Goal: Communication & Community: Answer question/provide support

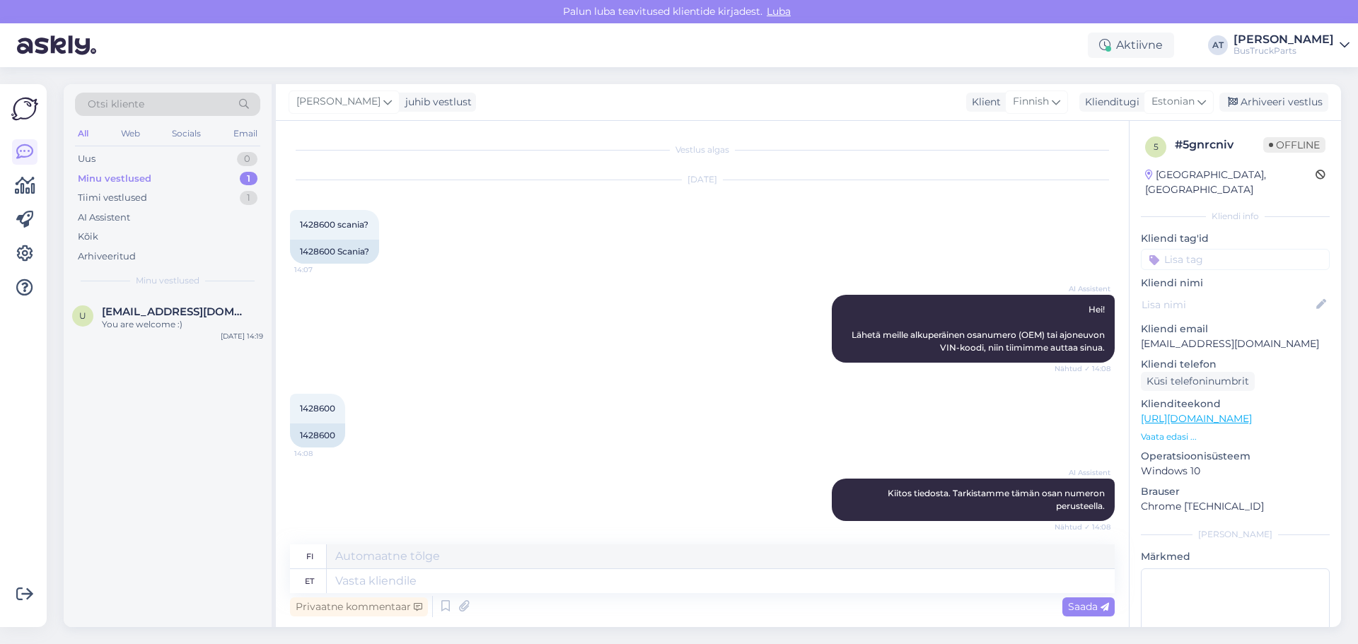
scroll to position [285, 0]
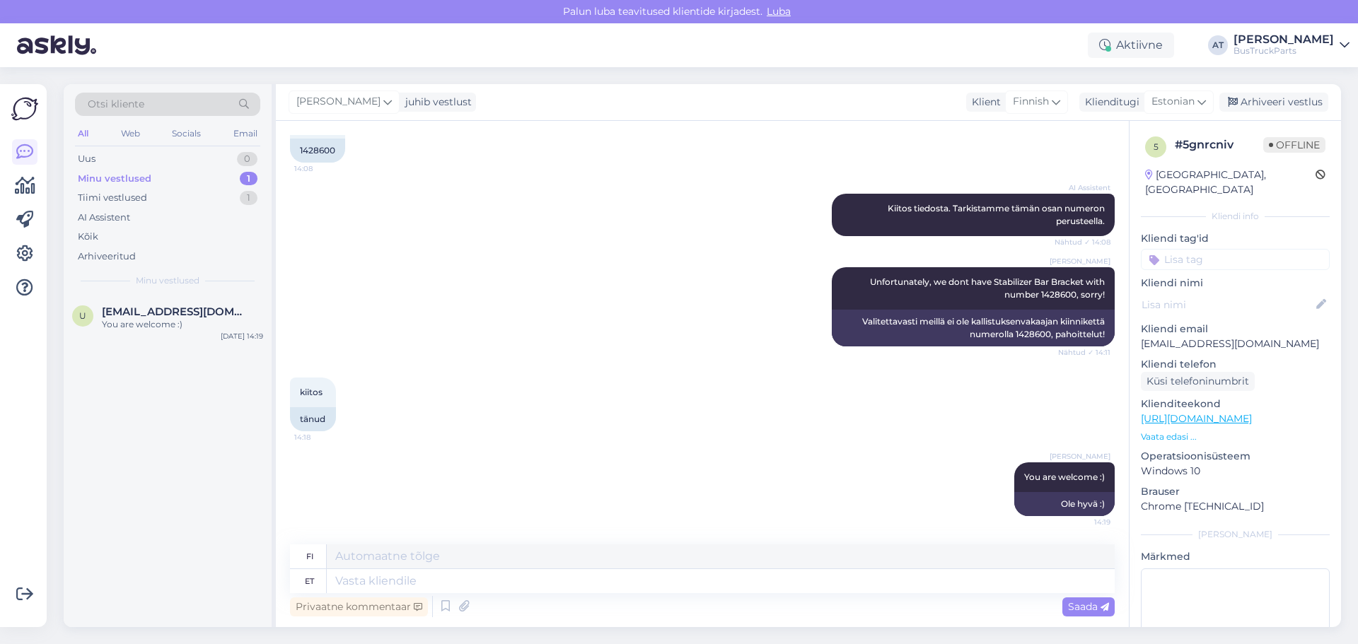
click at [117, 183] on div "Minu vestlused" at bounding box center [115, 179] width 74 height 14
click at [161, 195] on div "Tiimi vestlused 1" at bounding box center [167, 198] width 185 height 20
click at [146, 323] on div "Attachment" at bounding box center [182, 324] width 161 height 13
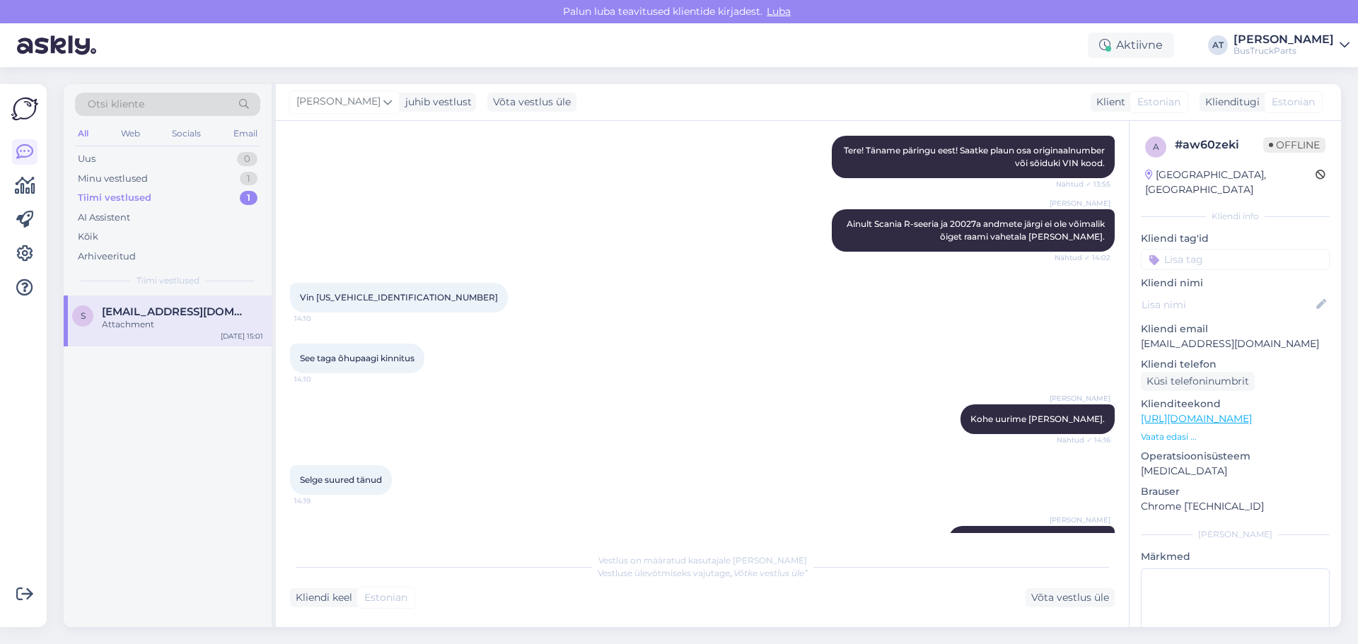
scroll to position [412, 0]
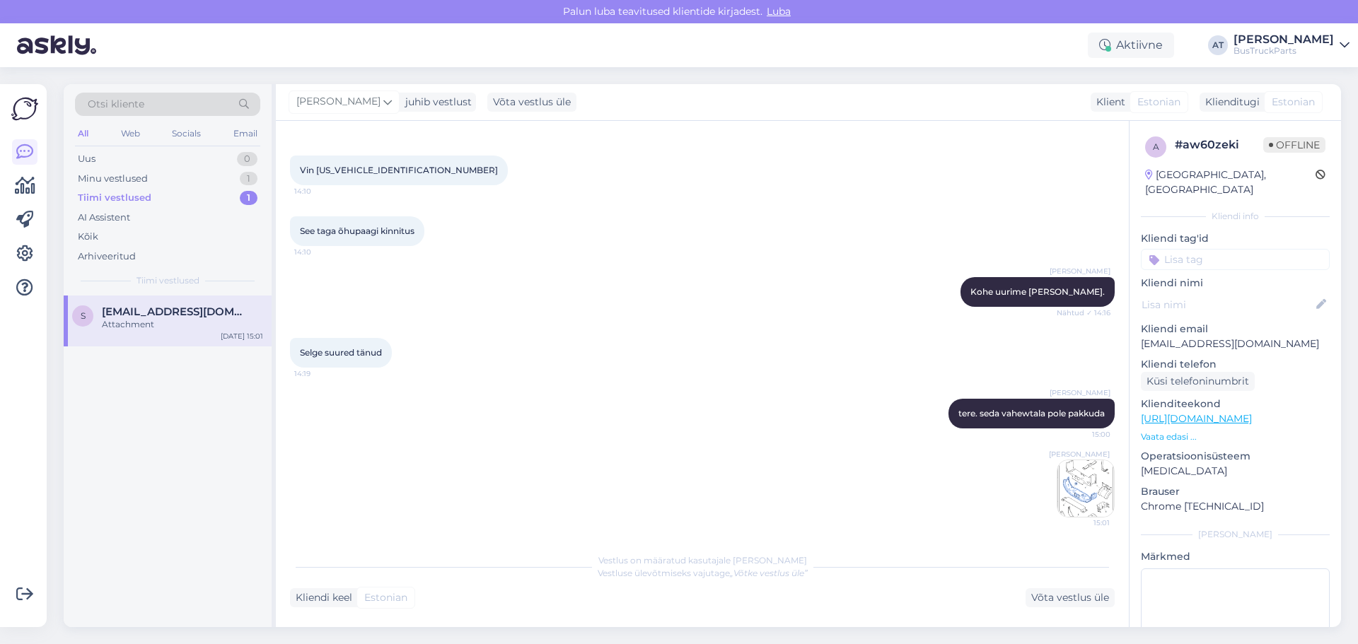
click at [671, 352] on div "Selge suured tänud 14:19" at bounding box center [702, 353] width 825 height 61
click at [126, 253] on div "Arhiveeritud" at bounding box center [107, 257] width 58 height 14
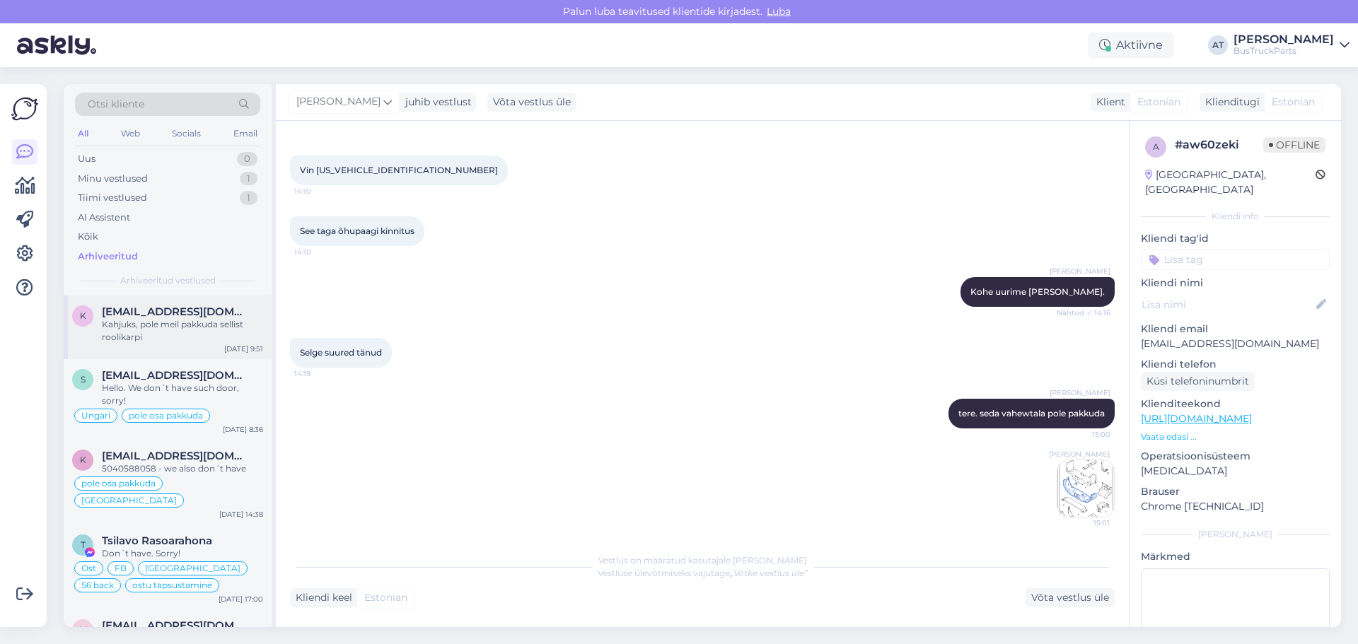
click at [184, 316] on span "[EMAIL_ADDRESS][DOMAIN_NAME]" at bounding box center [175, 312] width 147 height 13
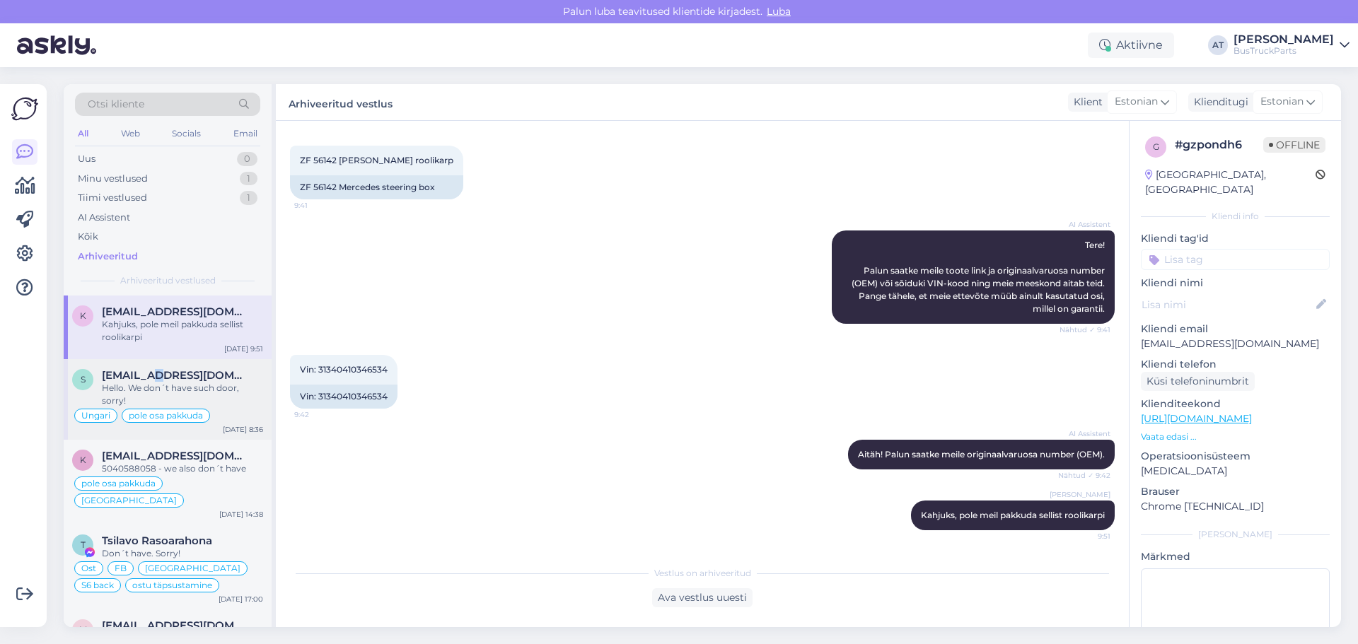
click at [157, 377] on span "[EMAIL_ADDRESS][DOMAIN_NAME]" at bounding box center [175, 375] width 147 height 13
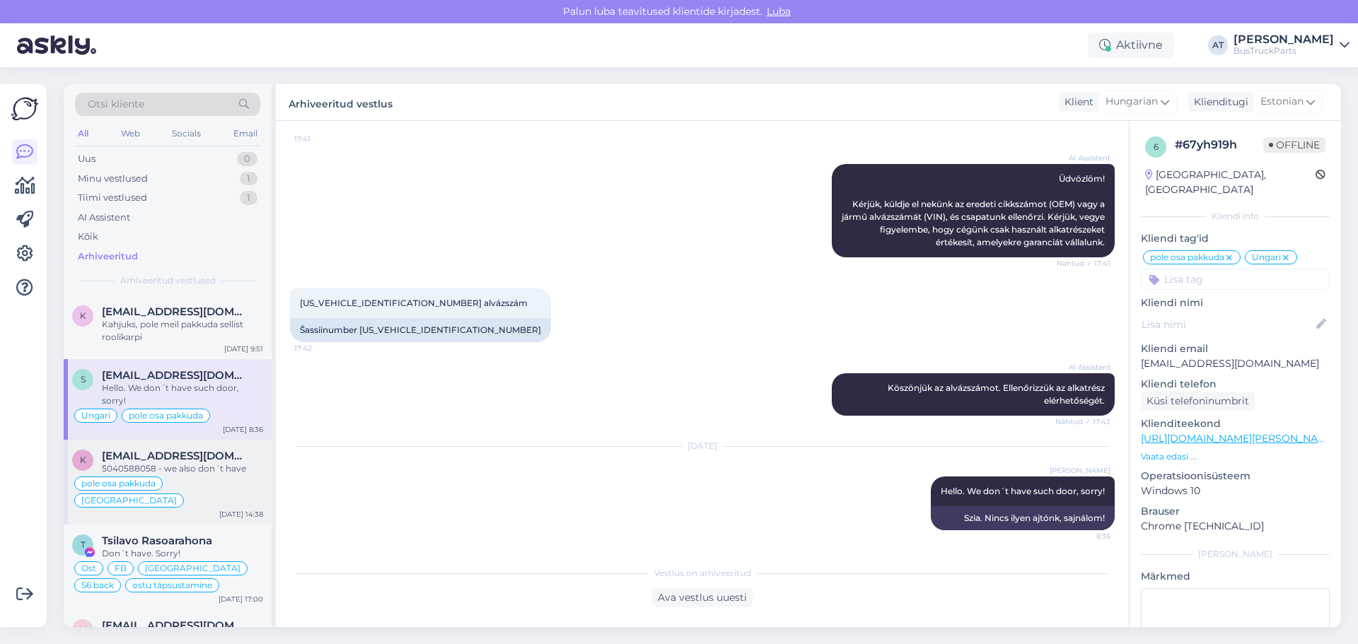
click at [215, 463] on div "5040588058 - we also don´t have" at bounding box center [182, 469] width 161 height 13
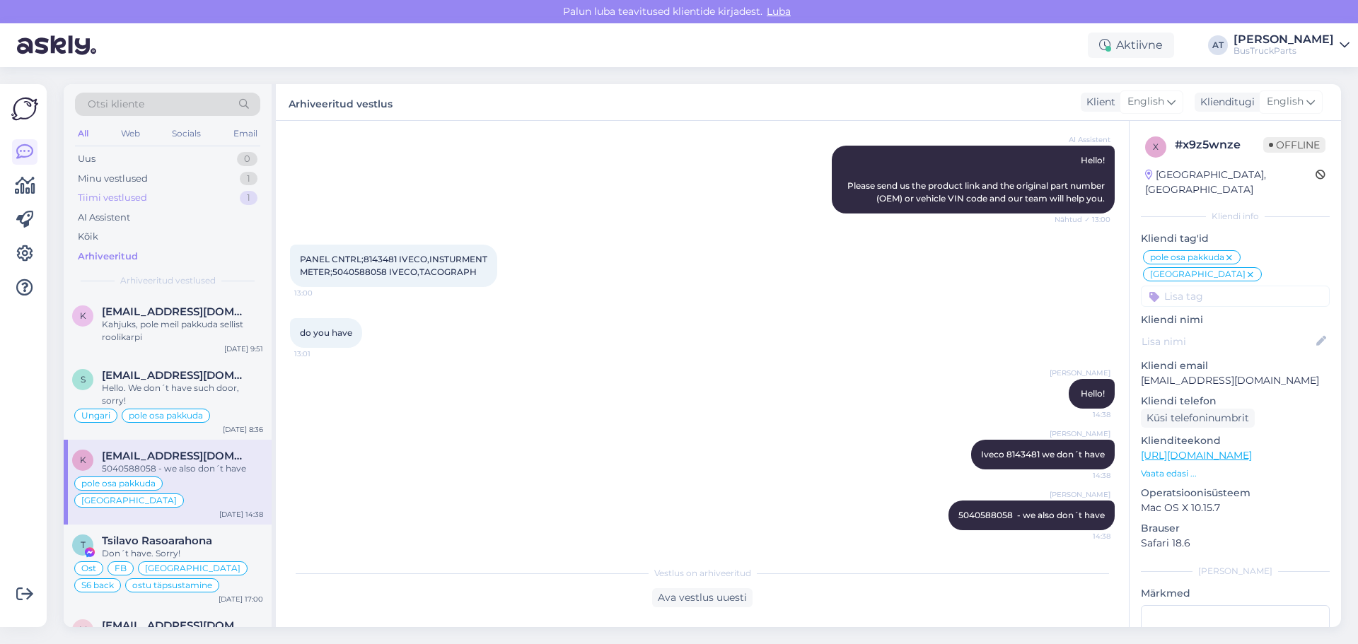
click at [185, 194] on div "Tiimi vestlused 1" at bounding box center [167, 198] width 185 height 20
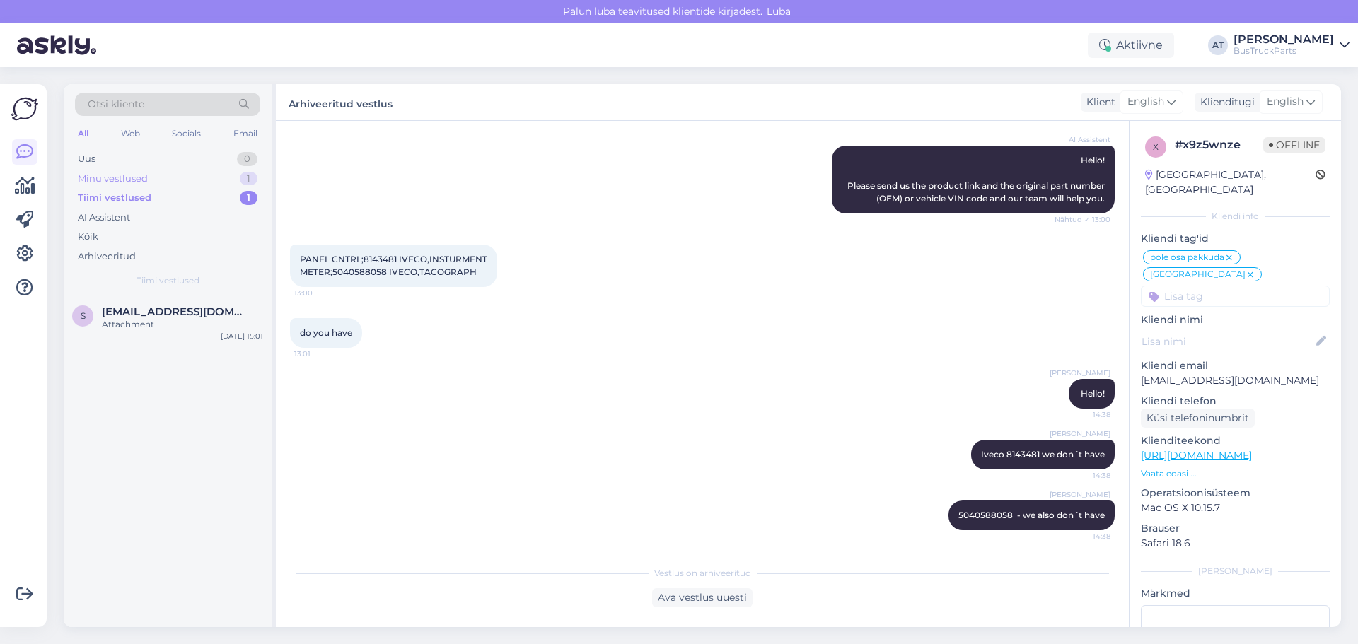
click at [148, 171] on div "Minu vestlused 1" at bounding box center [167, 179] width 185 height 20
click at [139, 166] on div "Uus 0" at bounding box center [167, 159] width 185 height 20
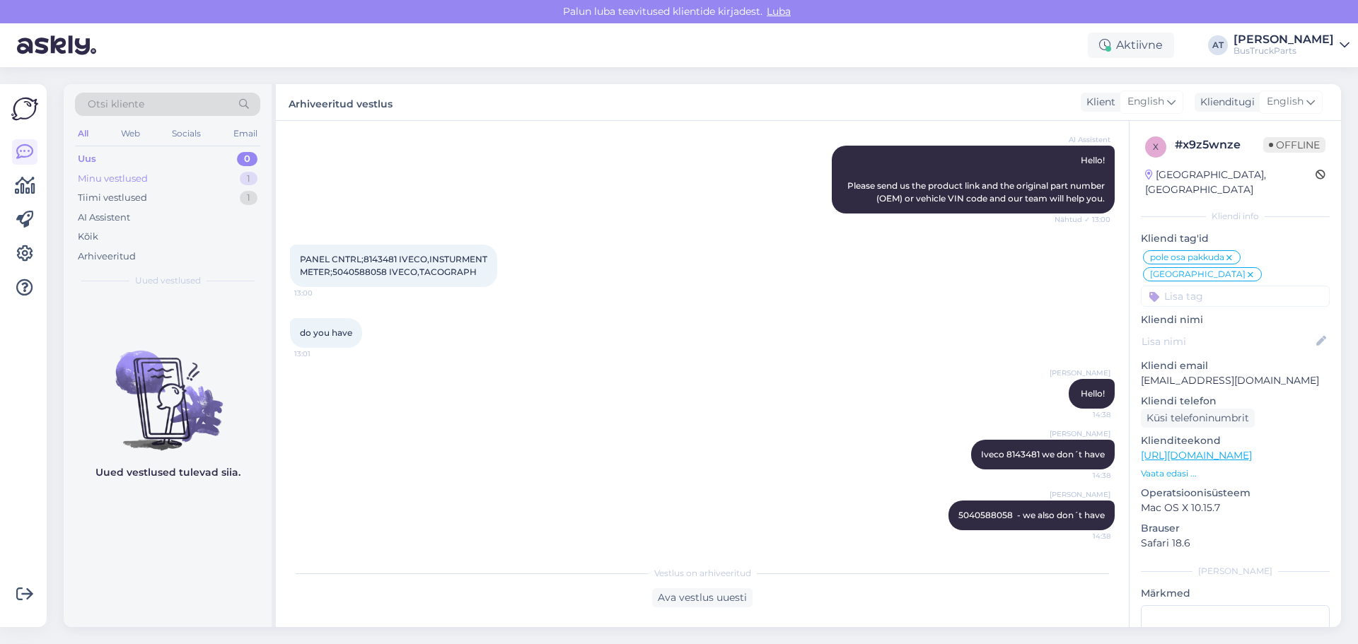
click at [129, 176] on div "Minu vestlused" at bounding box center [113, 179] width 70 height 14
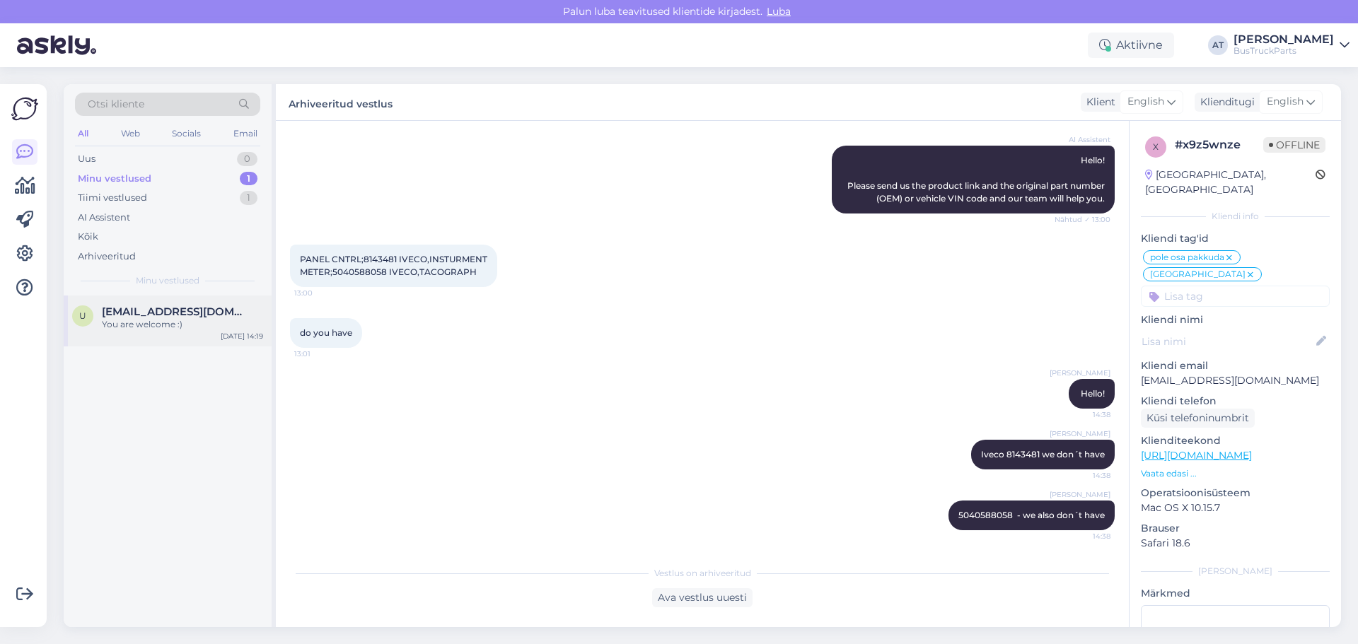
click at [173, 323] on div "You are welcome :)" at bounding box center [182, 324] width 161 height 13
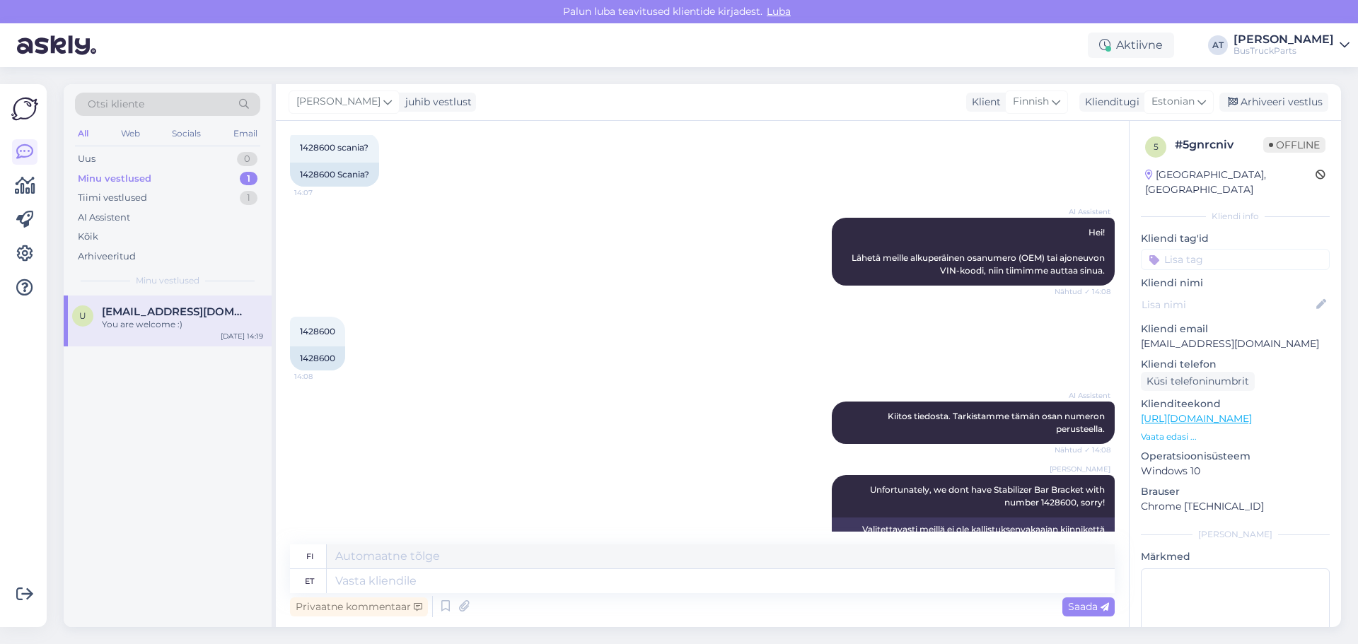
scroll to position [0, 0]
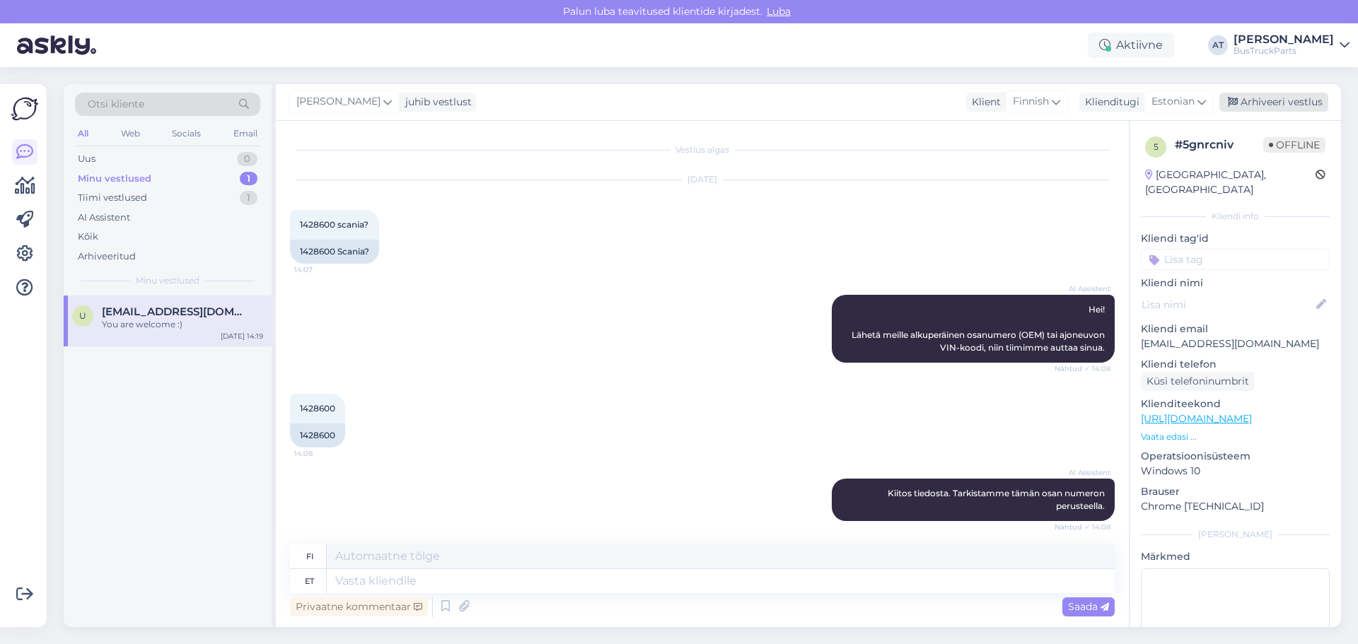
click at [1271, 106] on div "Arhiveeri vestlus" at bounding box center [1274, 102] width 109 height 19
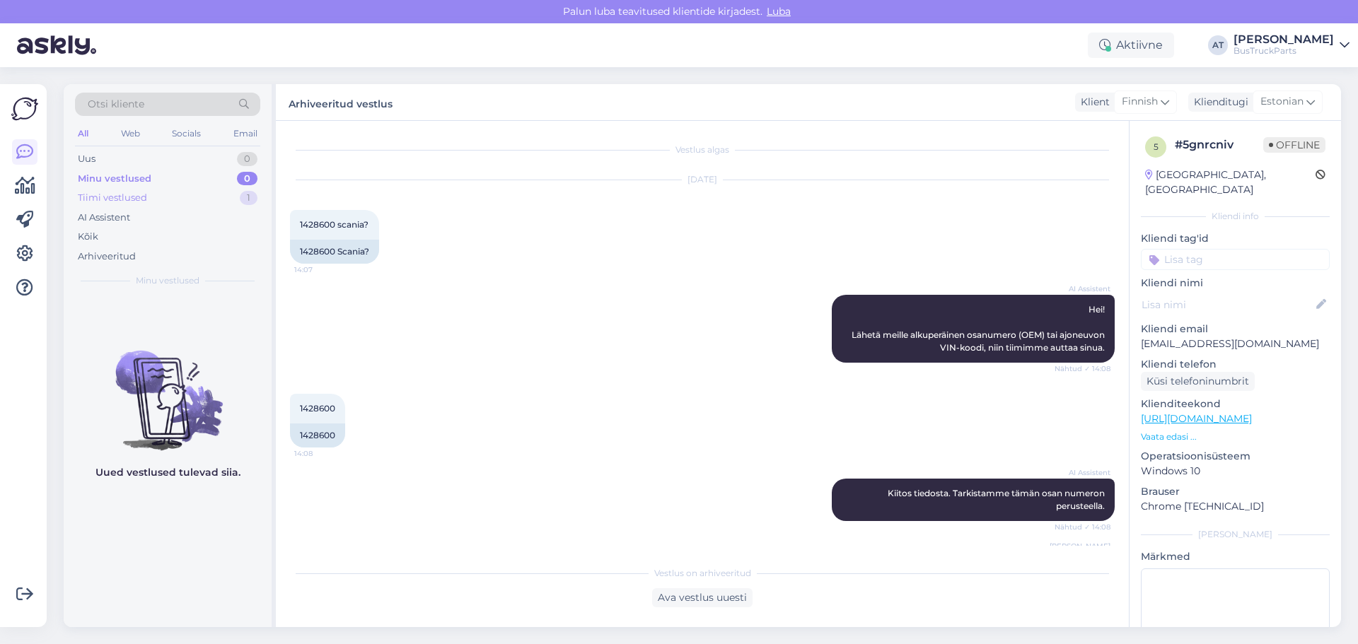
click at [186, 199] on div "Tiimi vestlused 1" at bounding box center [167, 198] width 185 height 20
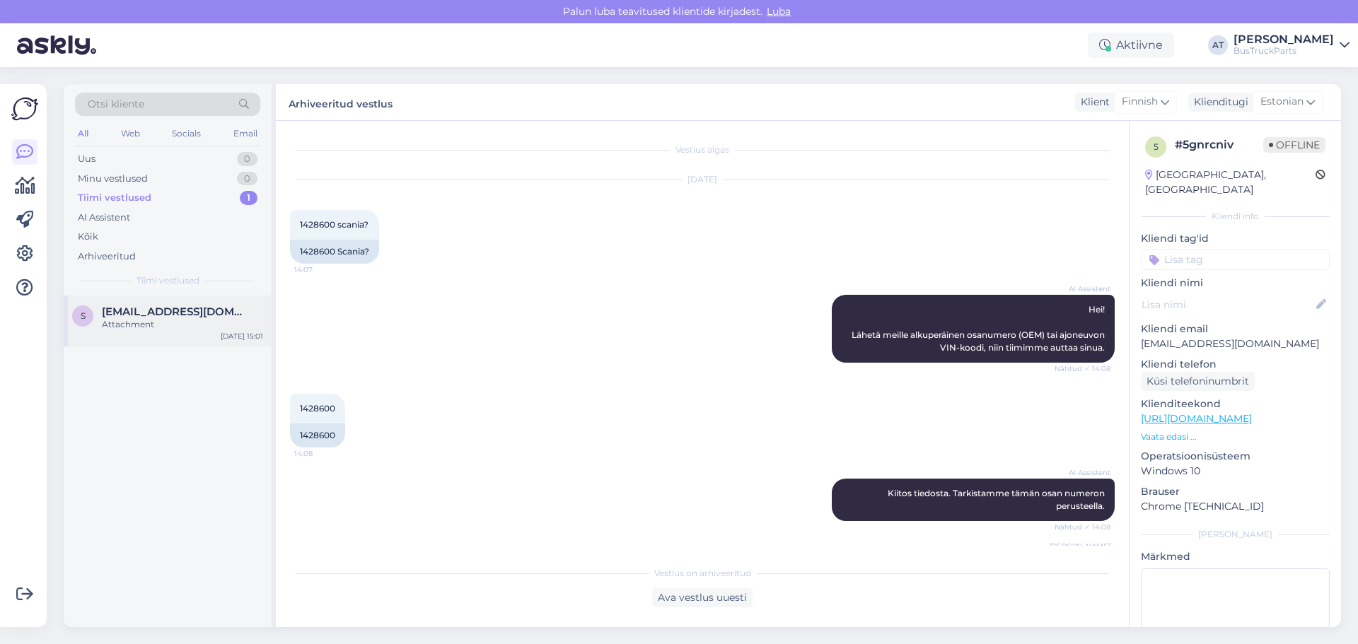
click at [180, 312] on span "[EMAIL_ADDRESS][DOMAIN_NAME]" at bounding box center [175, 312] width 147 height 13
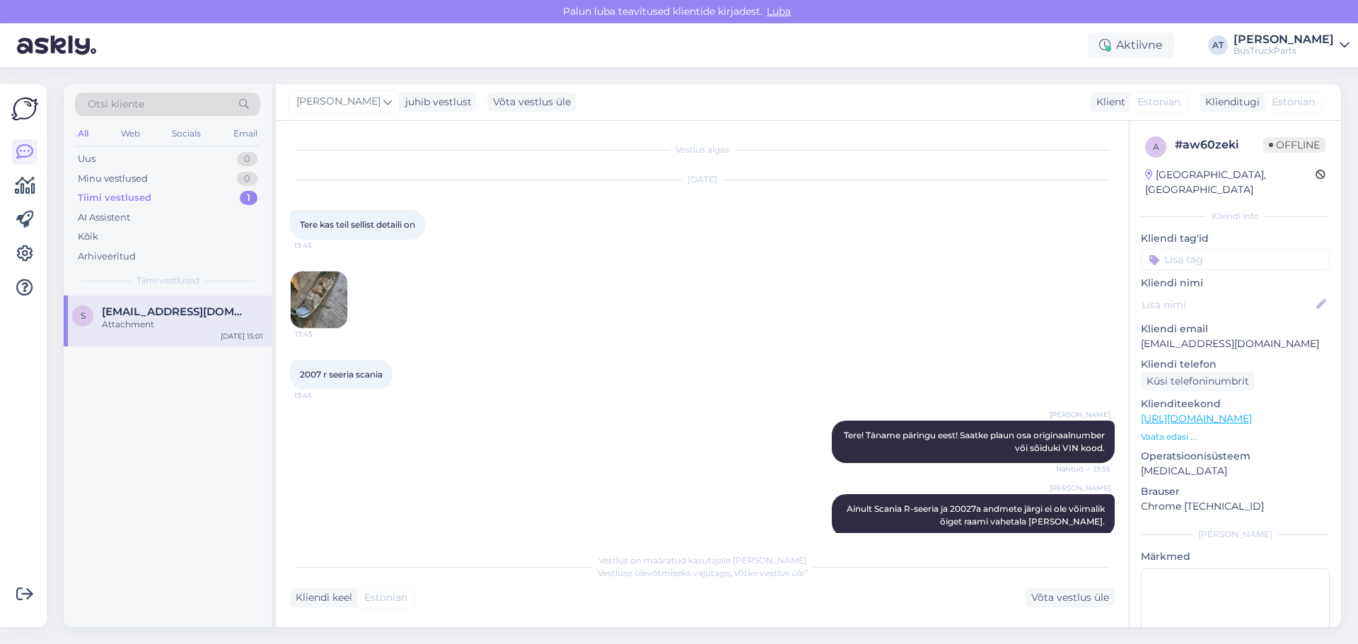
scroll to position [412, 0]
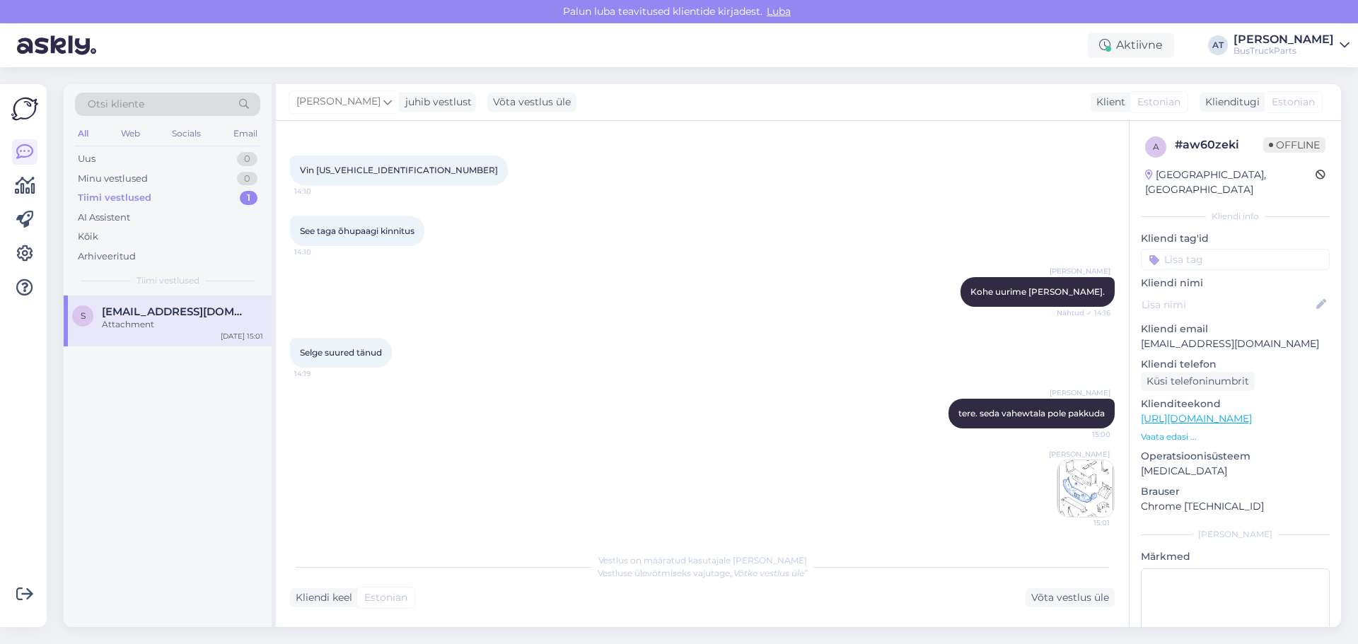
click at [1082, 492] on img at bounding box center [1086, 489] width 57 height 57
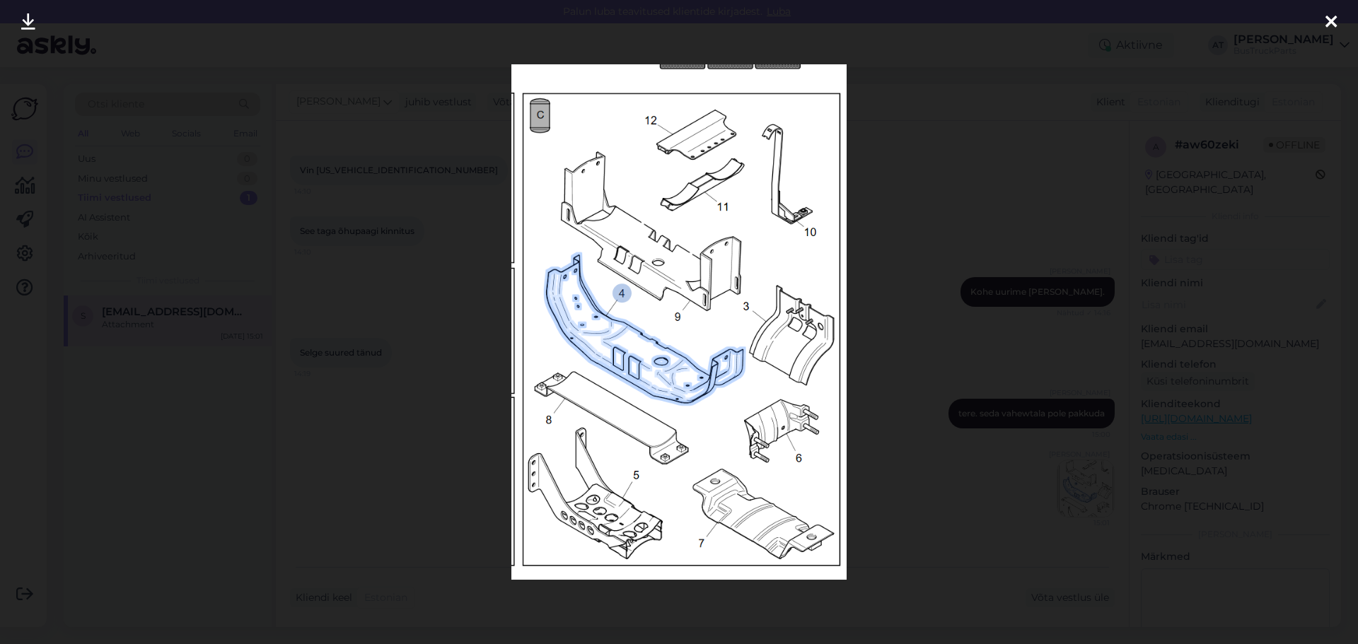
click at [951, 238] on div at bounding box center [679, 322] width 1358 height 644
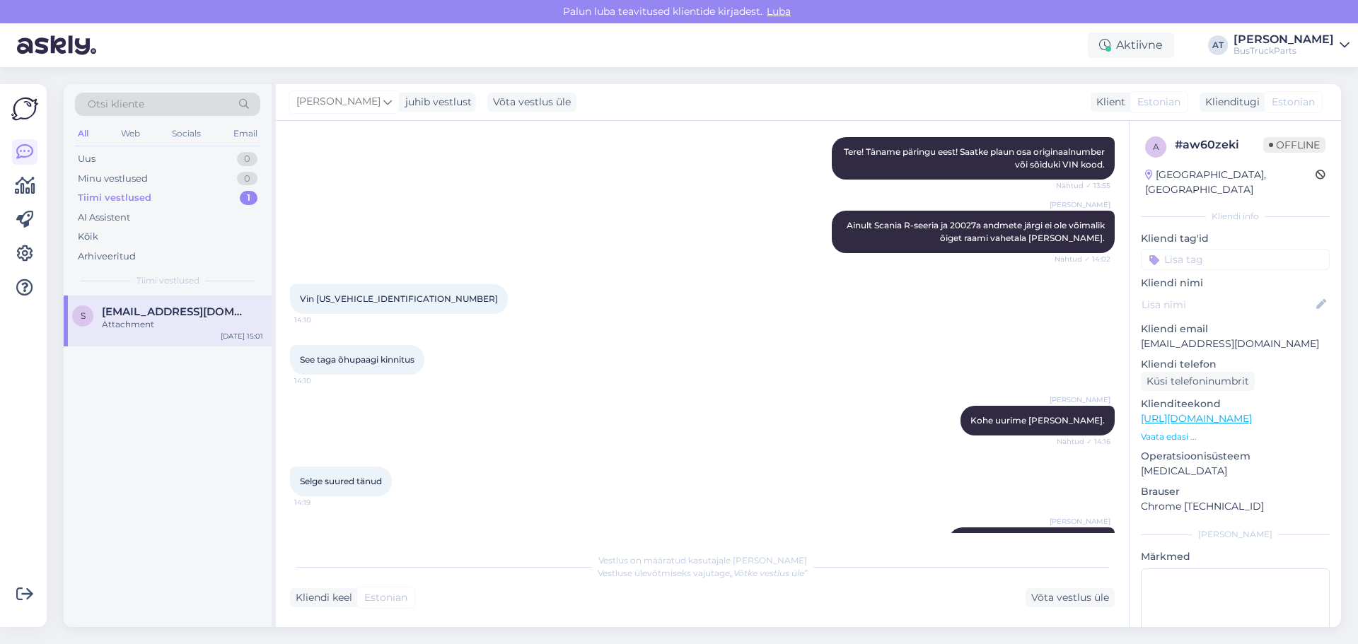
scroll to position [354, 0]
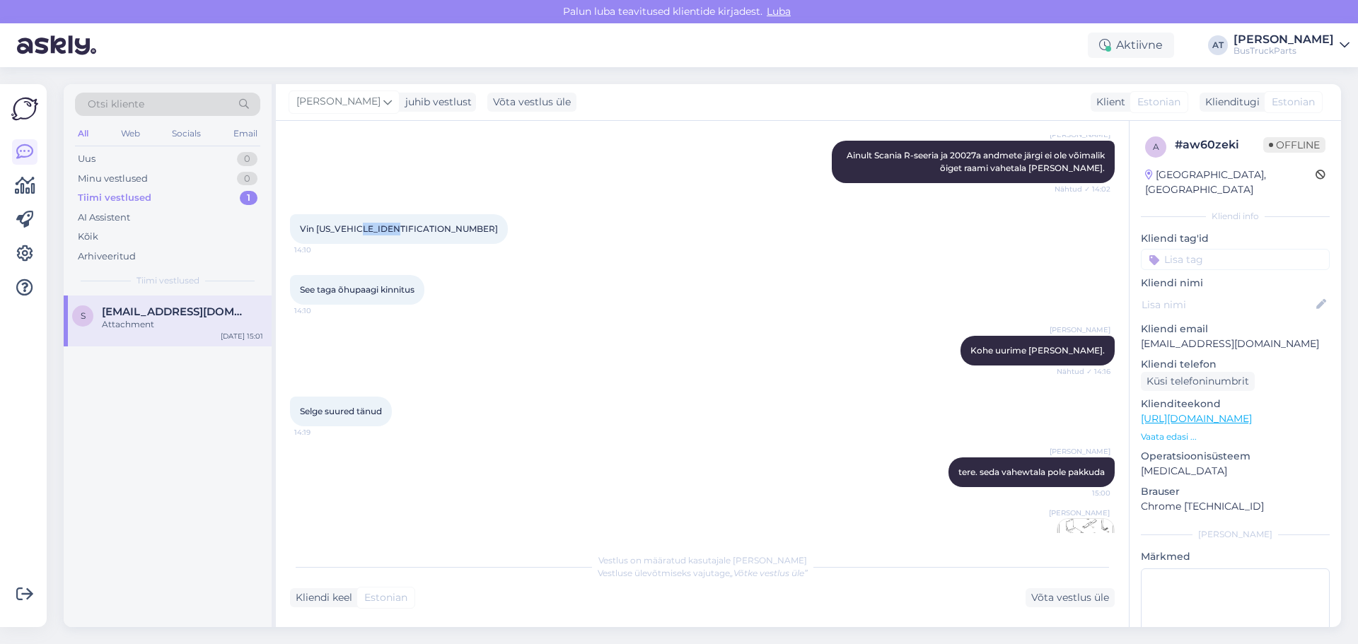
drag, startPoint x: 368, startPoint y: 226, endPoint x: 403, endPoint y: 228, distance: 34.7
click at [403, 228] on span "Vin [US_VEHICLE_IDENTIFICATION_NUMBER]" at bounding box center [399, 229] width 198 height 11
drag, startPoint x: 370, startPoint y: 228, endPoint x: 407, endPoint y: 229, distance: 37.5
click at [407, 229] on div "Vin [US_VEHICLE_IDENTIFICATION_NUMBER] 14:10" at bounding box center [399, 229] width 218 height 30
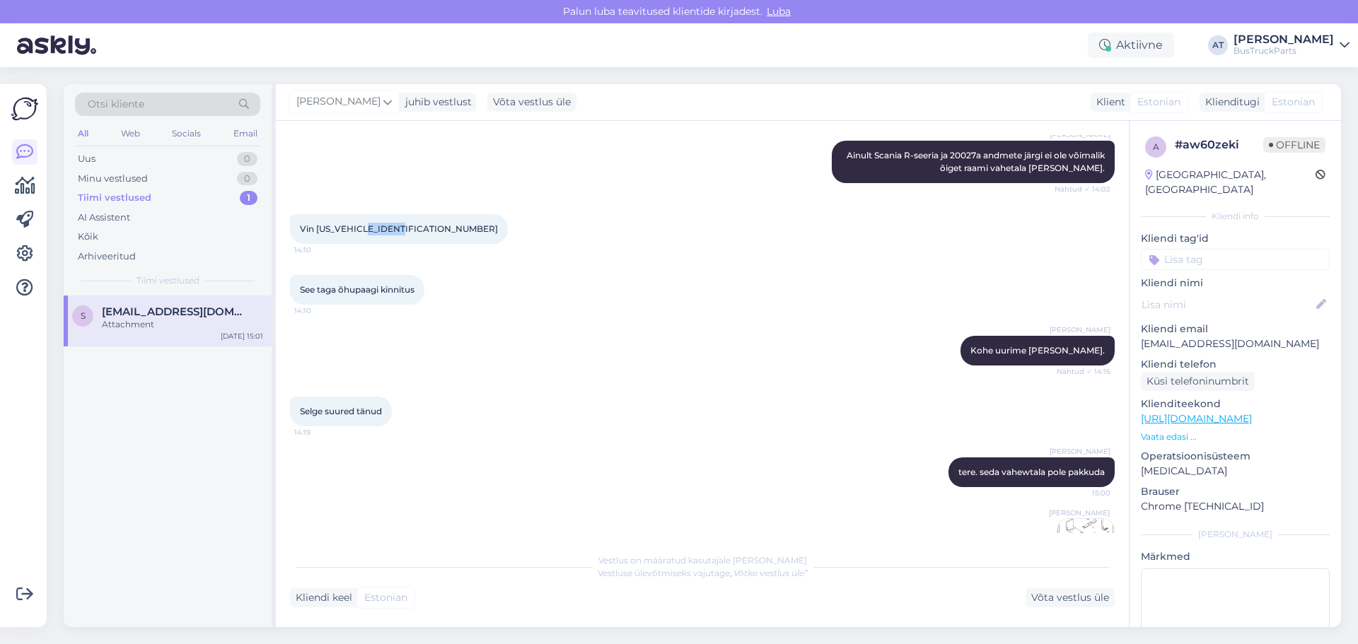
copy span "2038126"
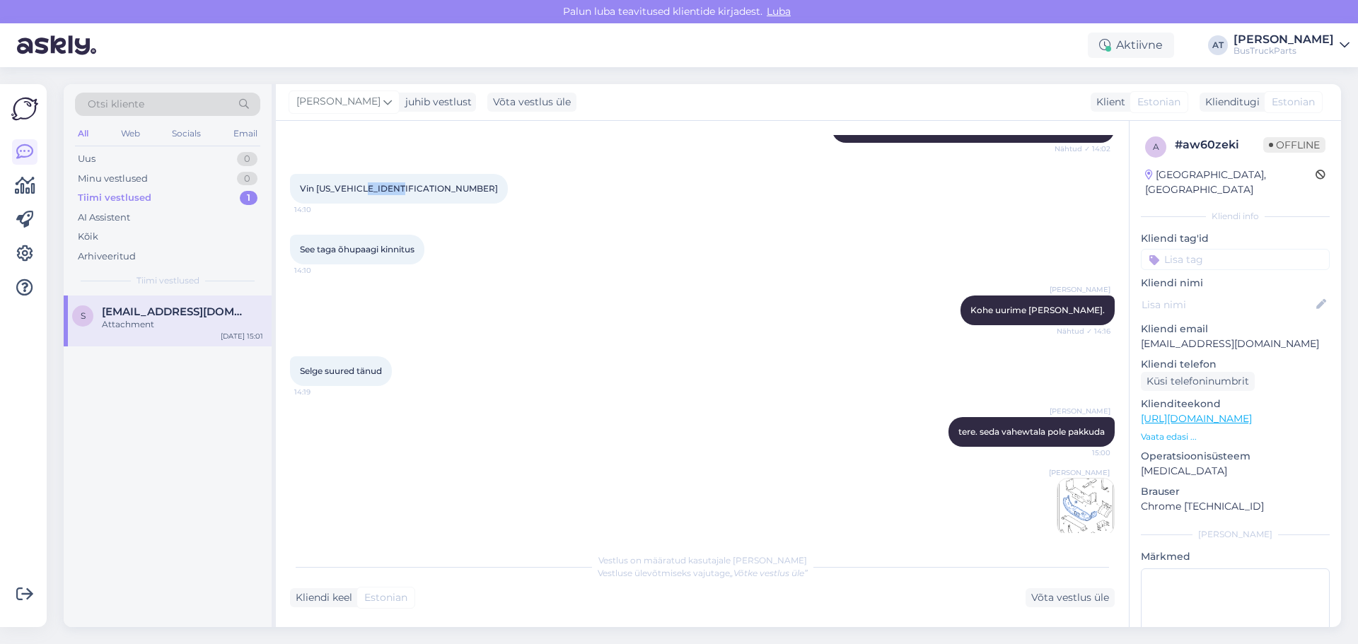
scroll to position [412, 0]
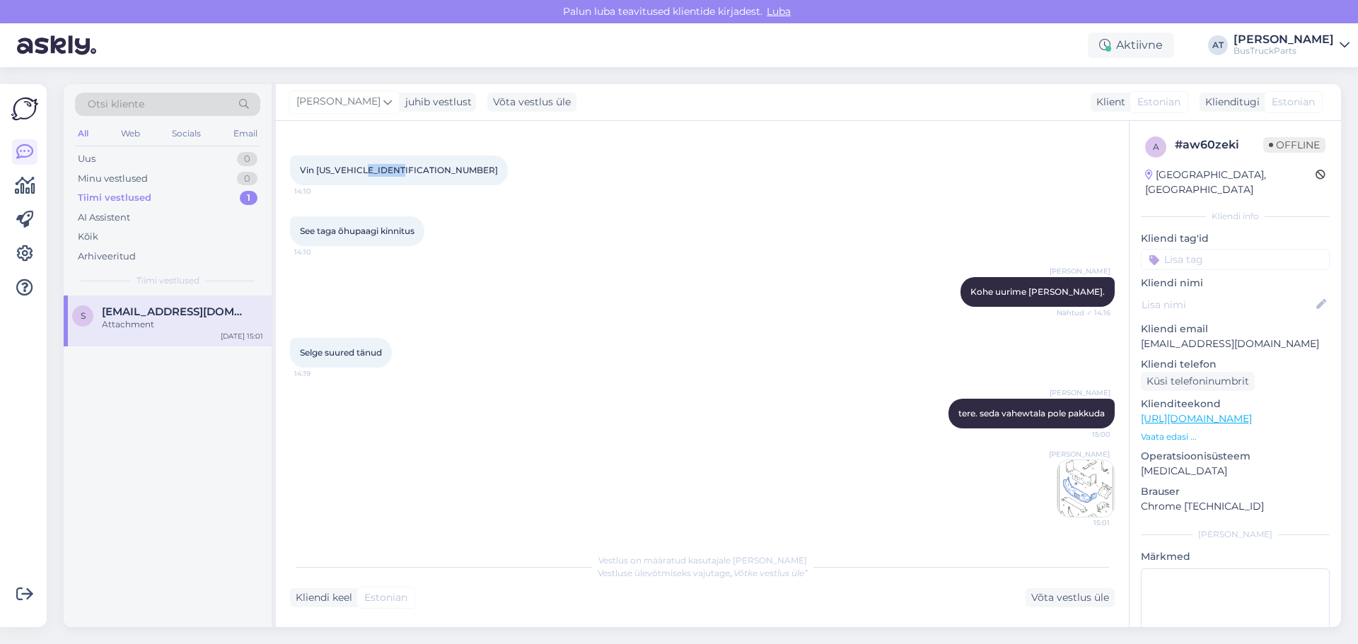
click at [1072, 502] on img at bounding box center [1086, 489] width 57 height 57
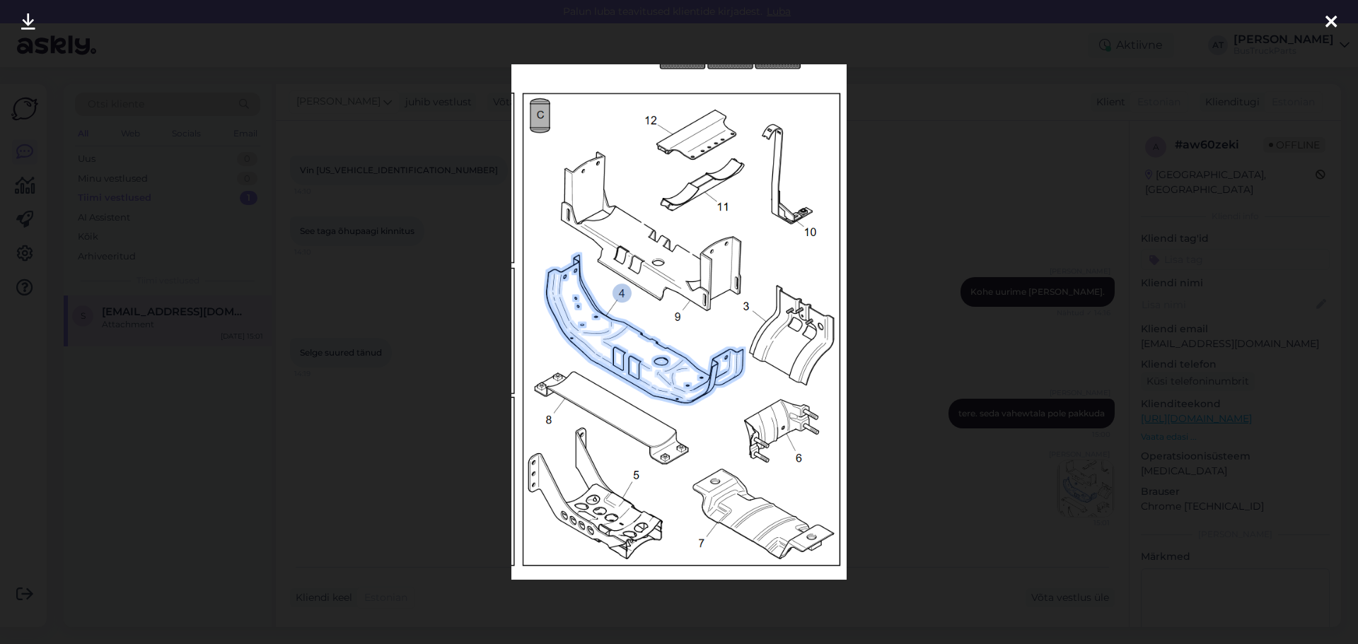
click at [961, 372] on div at bounding box center [679, 322] width 1358 height 644
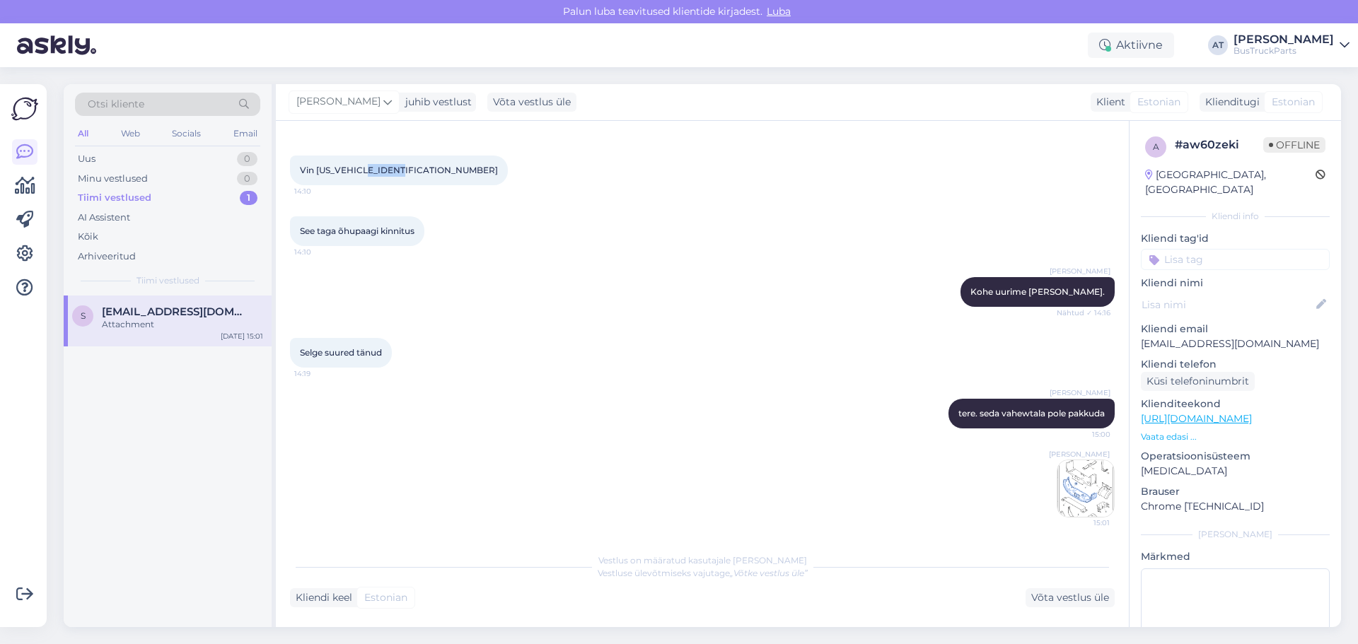
drag, startPoint x: 372, startPoint y: 173, endPoint x: 410, endPoint y: 171, distance: 38.2
click at [410, 171] on div "Vin [US_VEHICLE_IDENTIFICATION_NUMBER] 14:10" at bounding box center [399, 171] width 218 height 30
copy span "2038126"
click at [1081, 497] on img at bounding box center [1086, 489] width 57 height 57
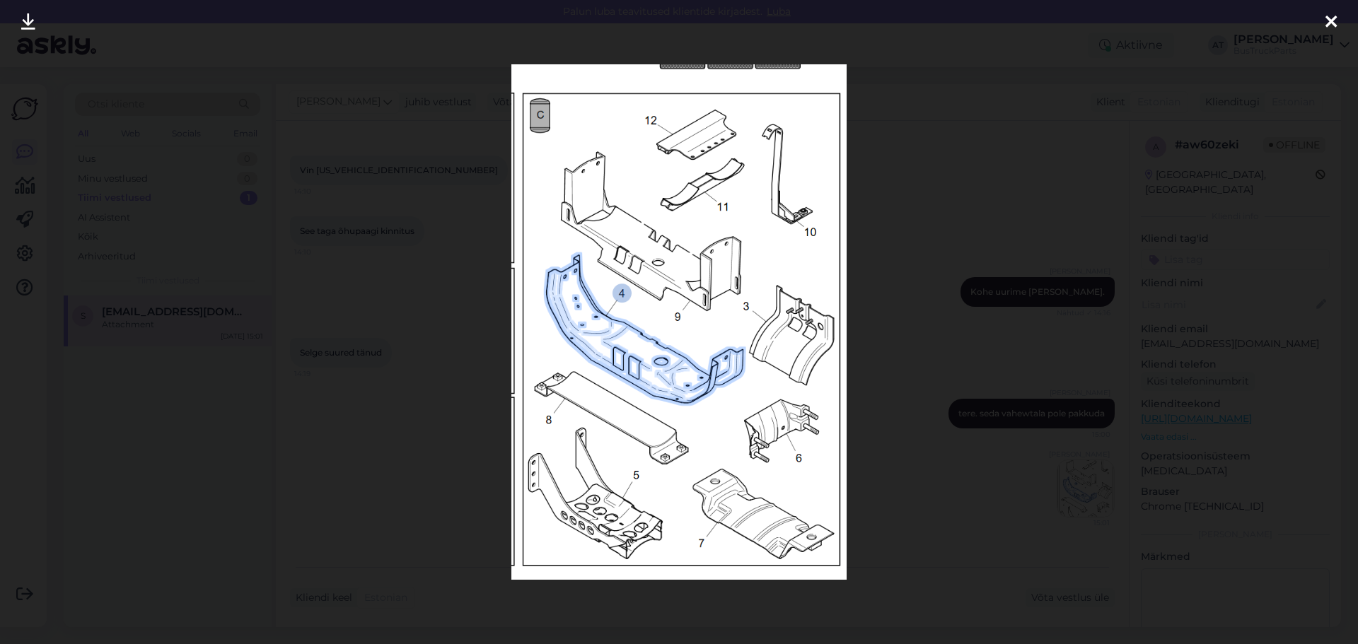
click at [867, 422] on div at bounding box center [679, 322] width 1358 height 644
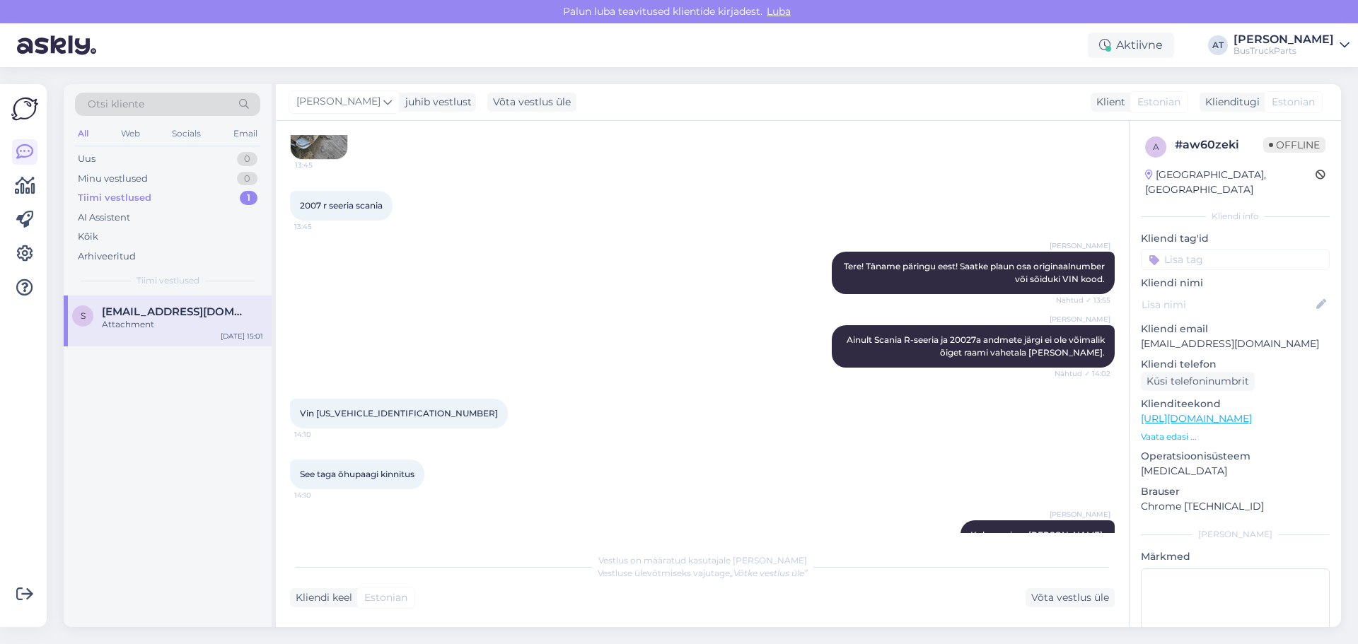
scroll to position [200, 0]
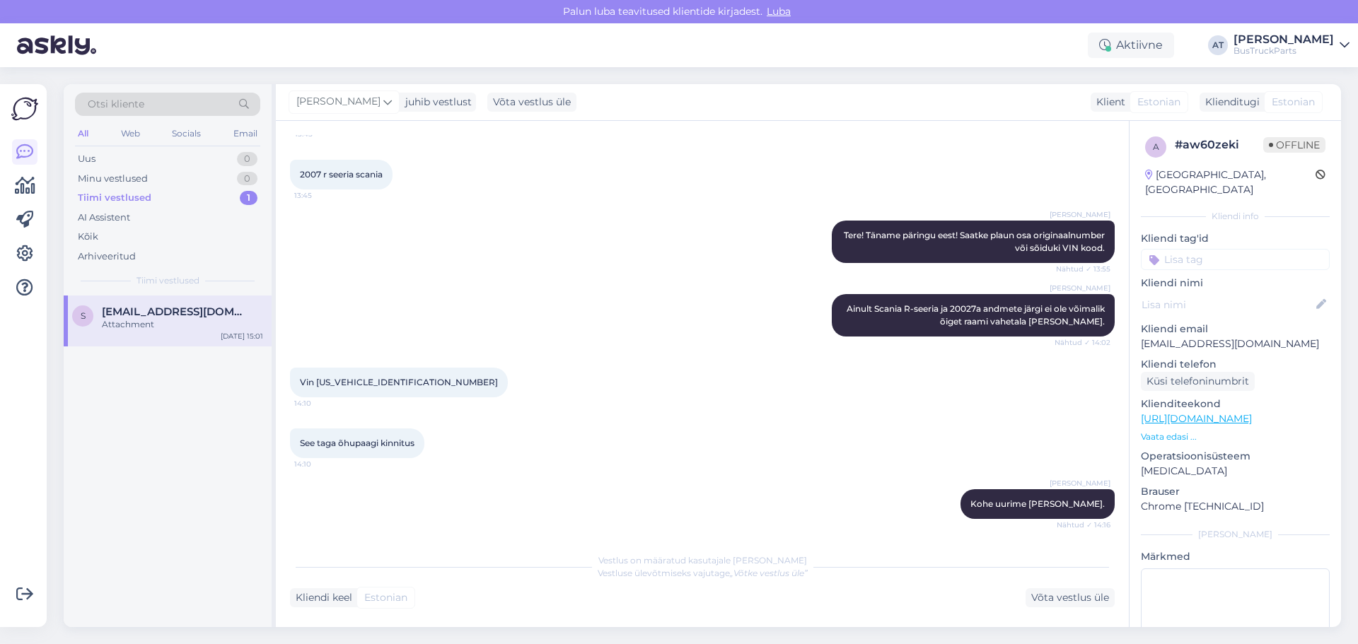
click at [373, 449] on div "See taga õhupaagi kinnitus 14:10" at bounding box center [357, 444] width 134 height 30
drag, startPoint x: 338, startPoint y: 442, endPoint x: 422, endPoint y: 442, distance: 84.2
click at [422, 442] on div "See taga õhupaagi kinnitus 14:10" at bounding box center [357, 444] width 134 height 30
copy span "õhupaagi kinnitus"
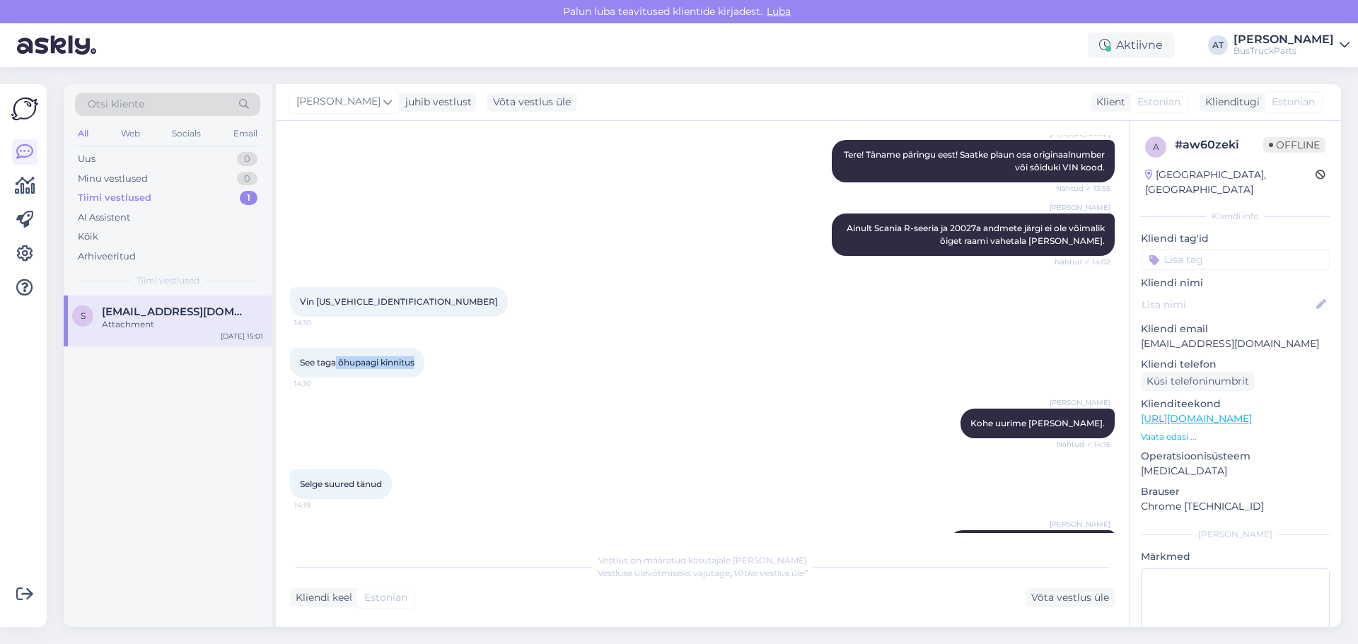
scroll to position [412, 0]
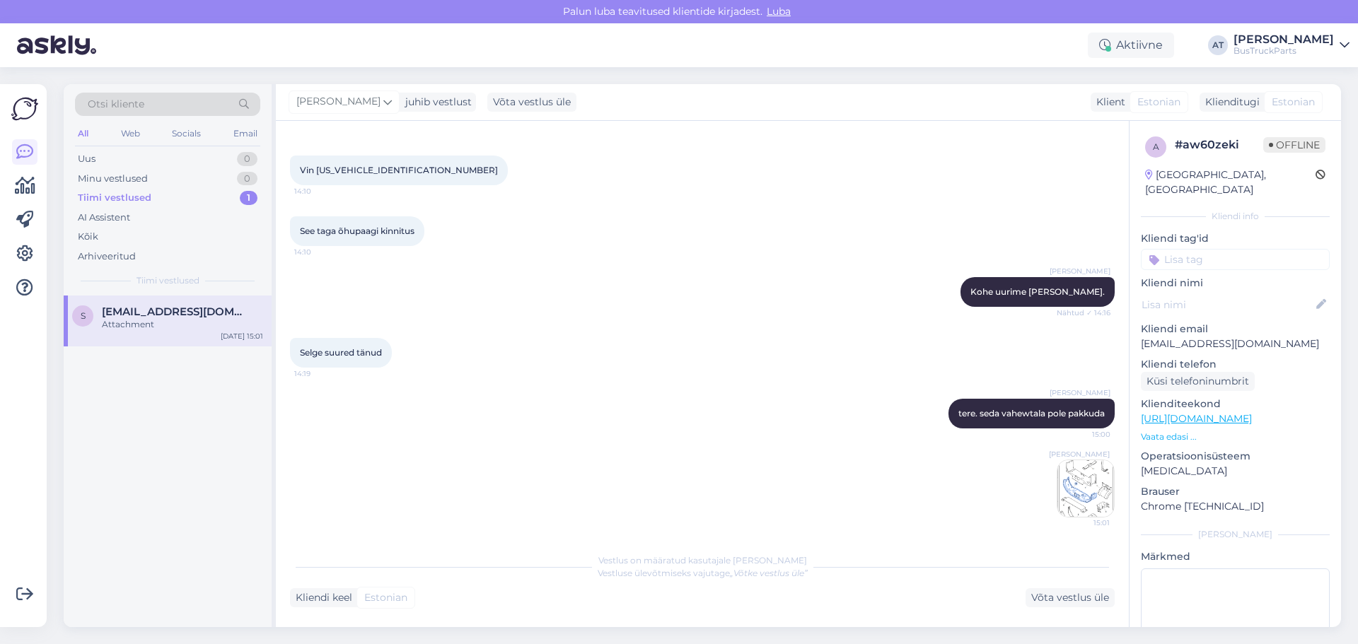
click at [1046, 494] on div "[PERSON_NAME] 15:01" at bounding box center [702, 488] width 825 height 89
click at [1068, 490] on img at bounding box center [1086, 489] width 57 height 57
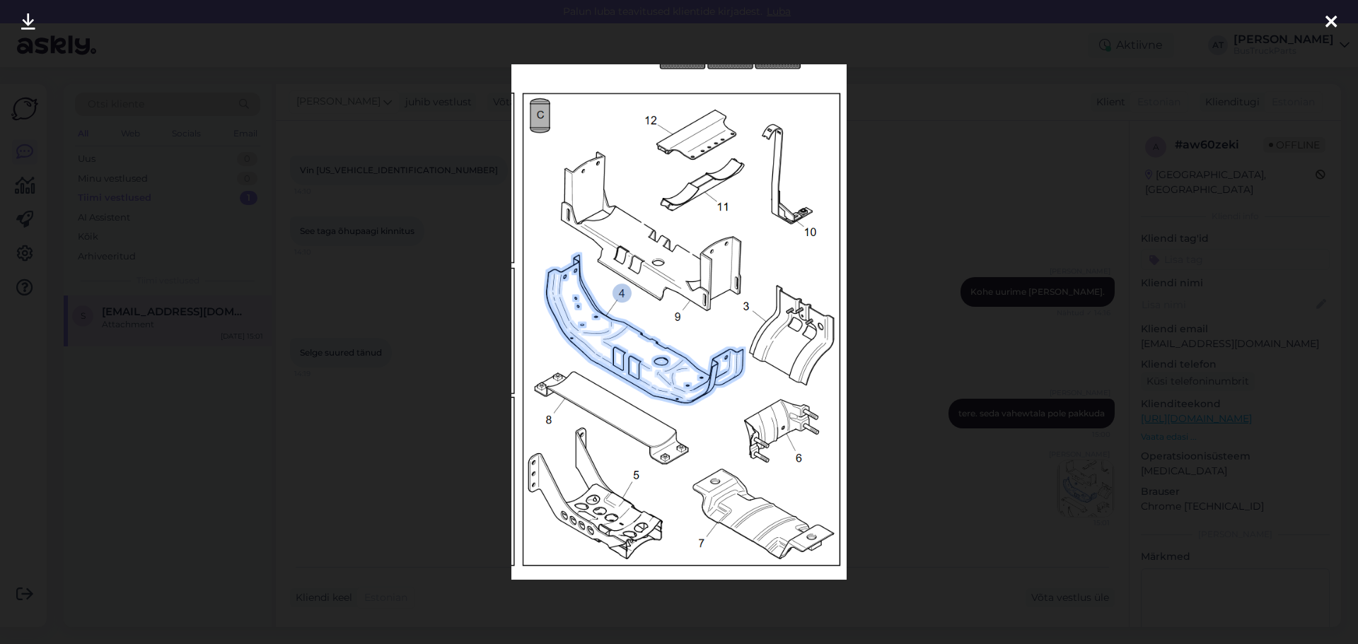
click at [950, 341] on div at bounding box center [679, 322] width 1358 height 644
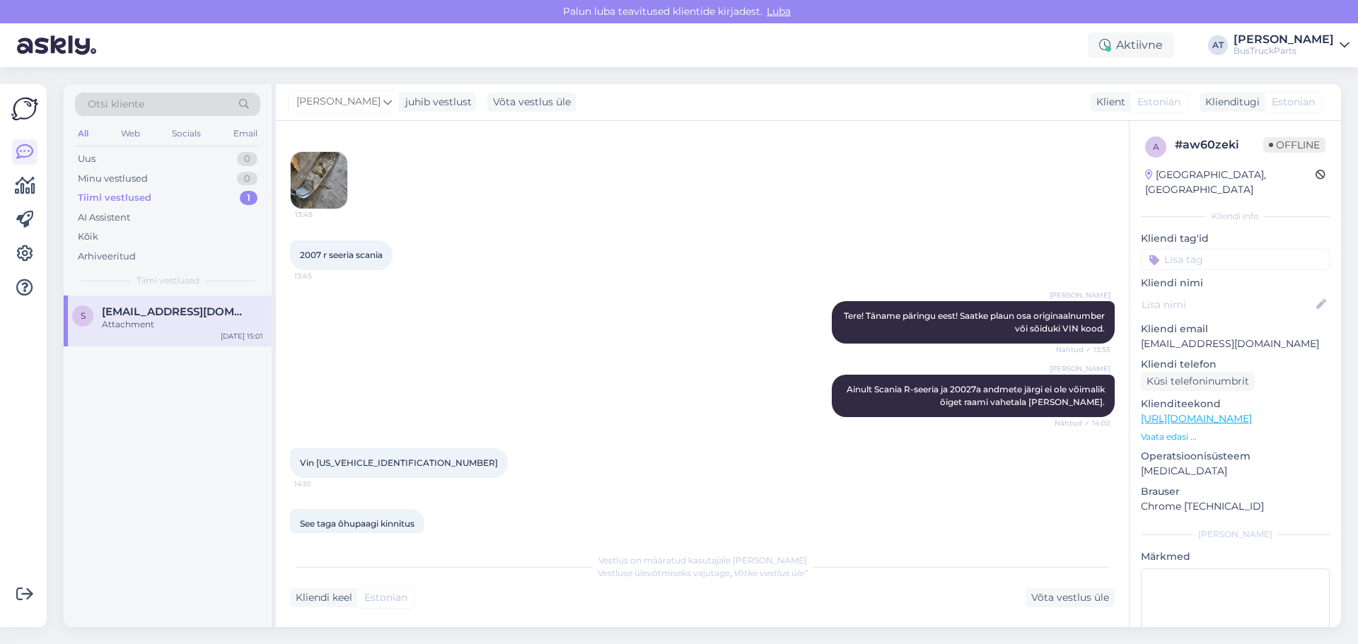
scroll to position [0, 0]
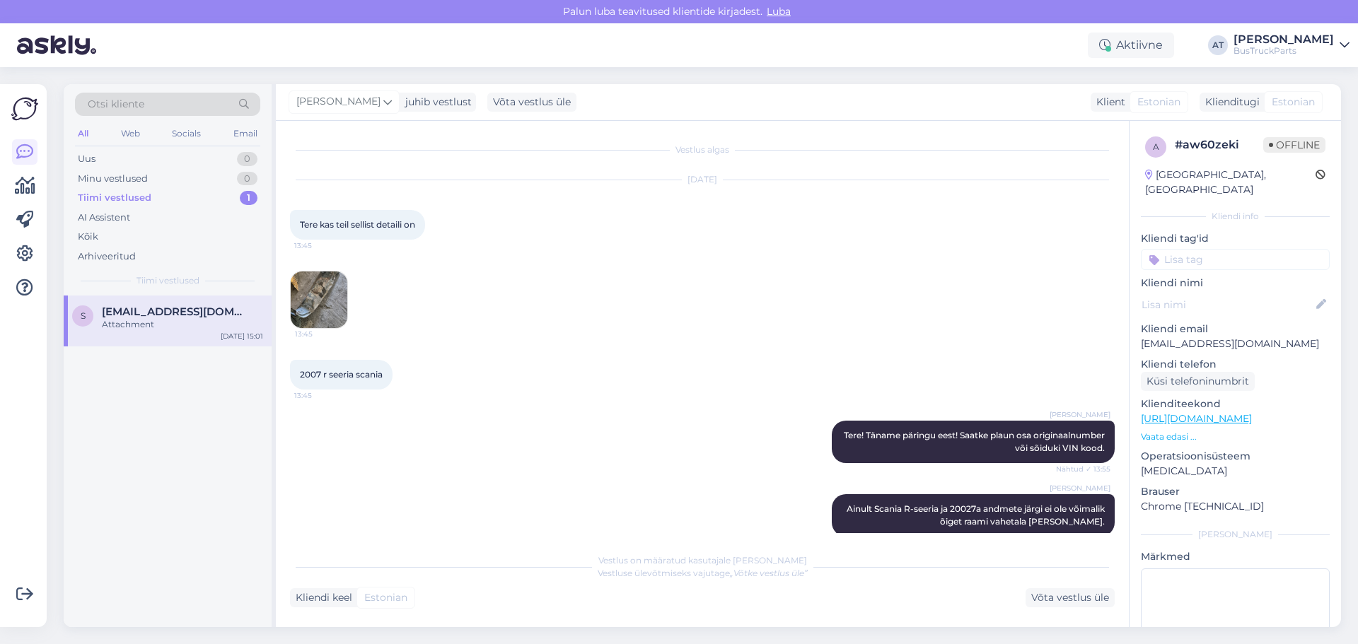
click at [329, 303] on img at bounding box center [319, 300] width 57 height 57
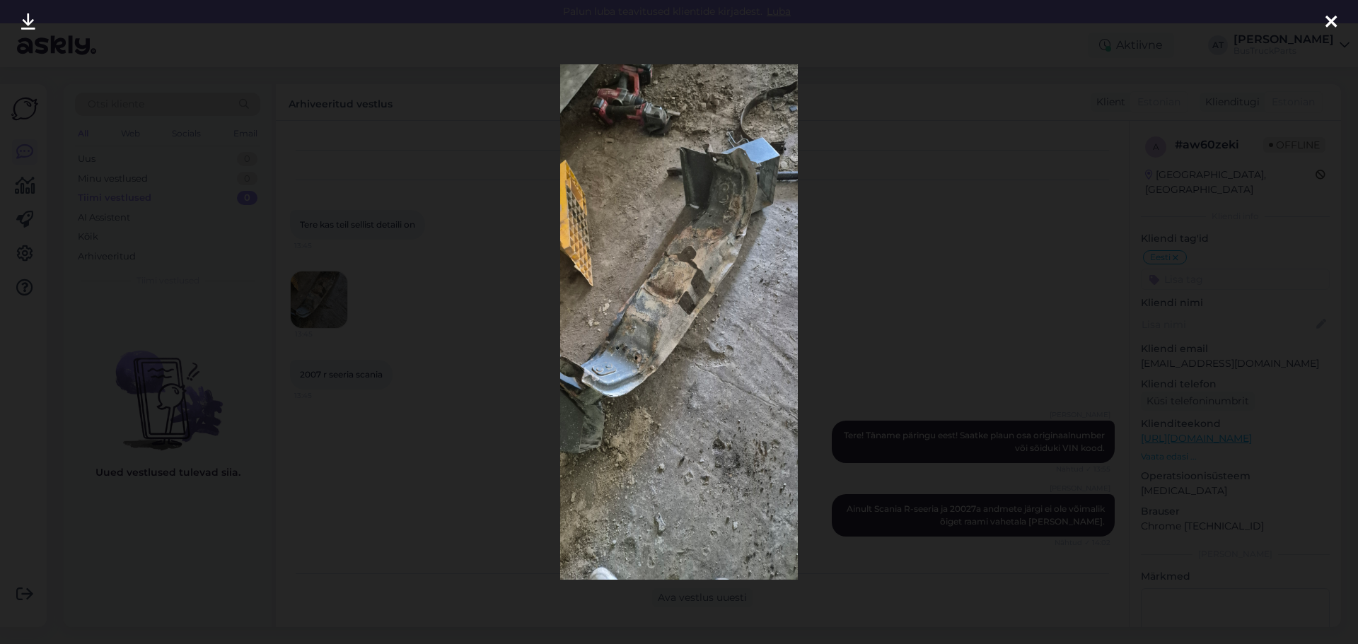
click at [1025, 305] on div at bounding box center [679, 322] width 1358 height 644
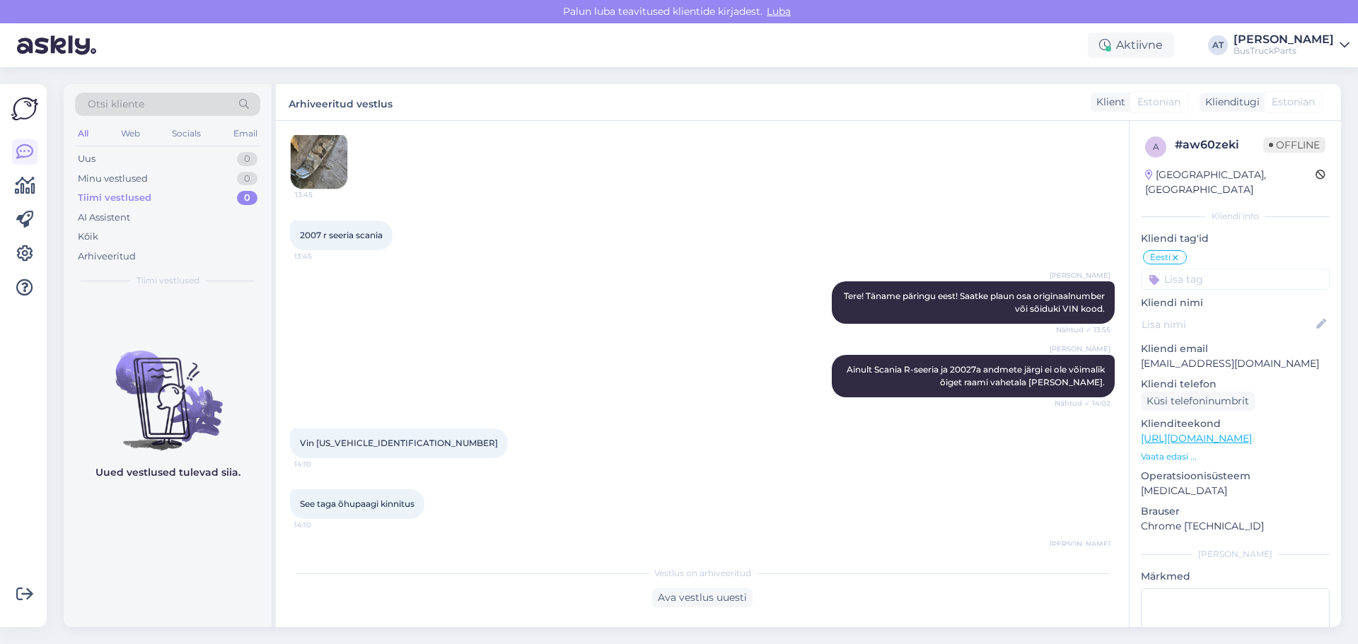
scroll to position [354, 0]
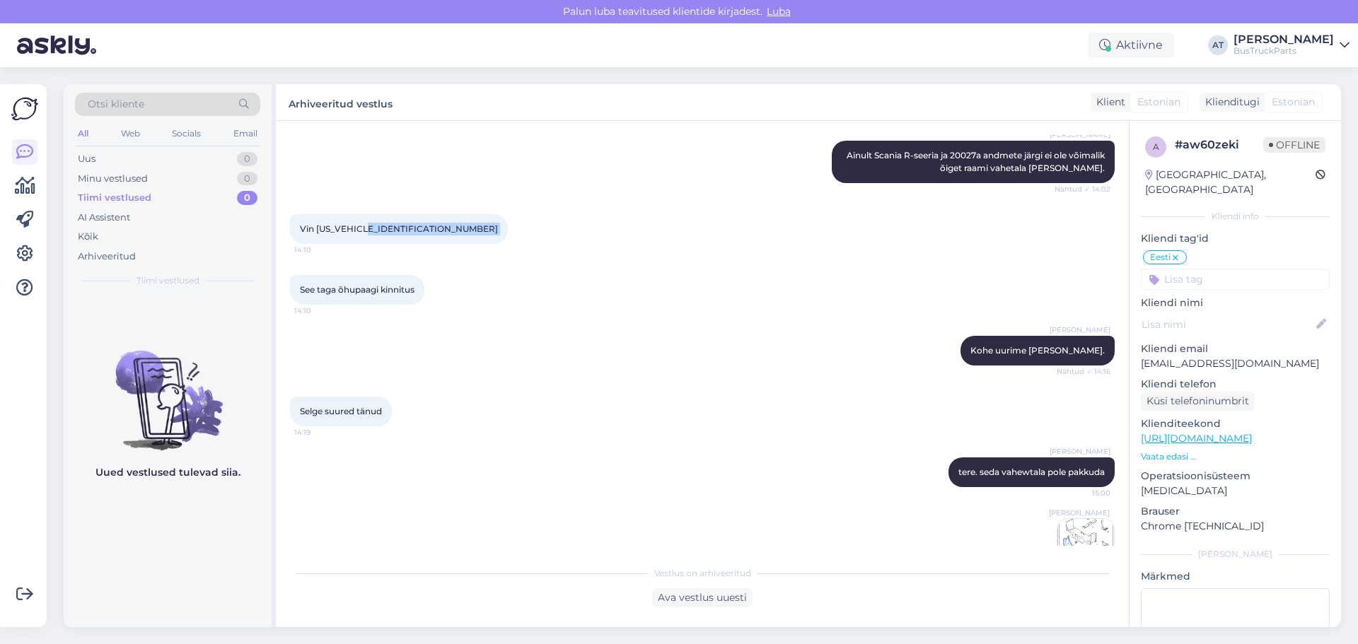
drag, startPoint x: 371, startPoint y: 231, endPoint x: 426, endPoint y: 230, distance: 55.2
click at [426, 230] on div "Vin [US_VEHICLE_IDENTIFICATION_NUMBER] 14:10" at bounding box center [399, 229] width 218 height 30
copy div "2038126 14:10"
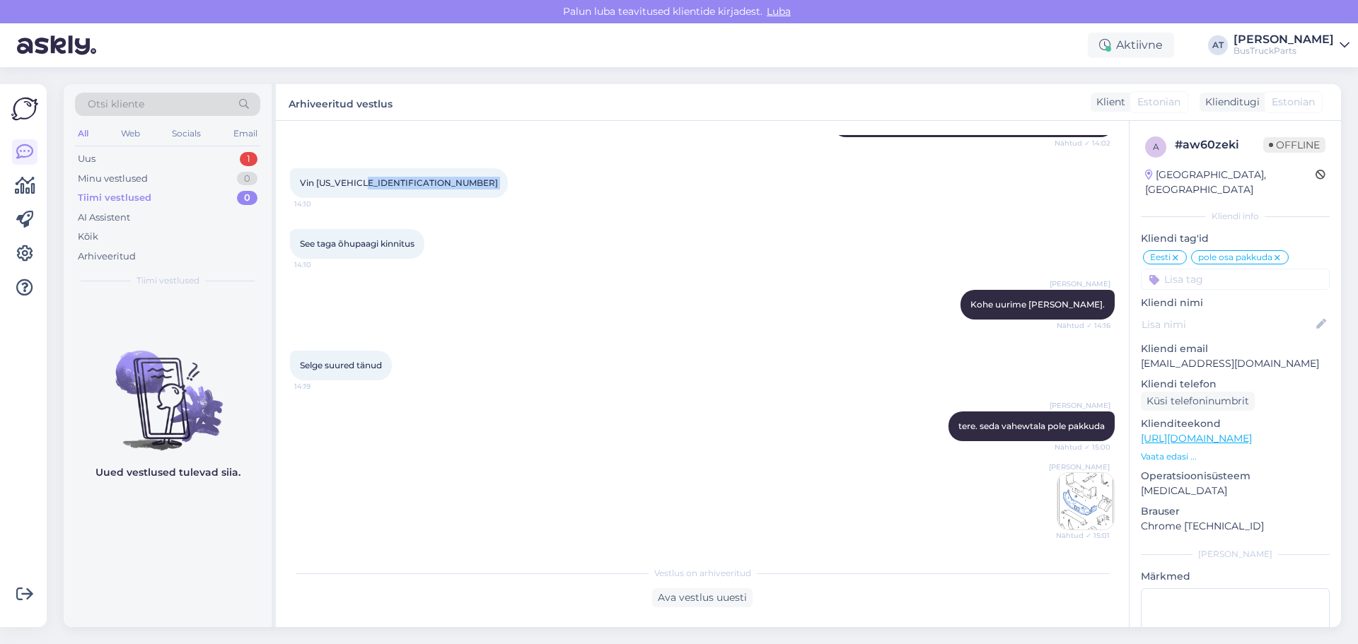
scroll to position [558, 0]
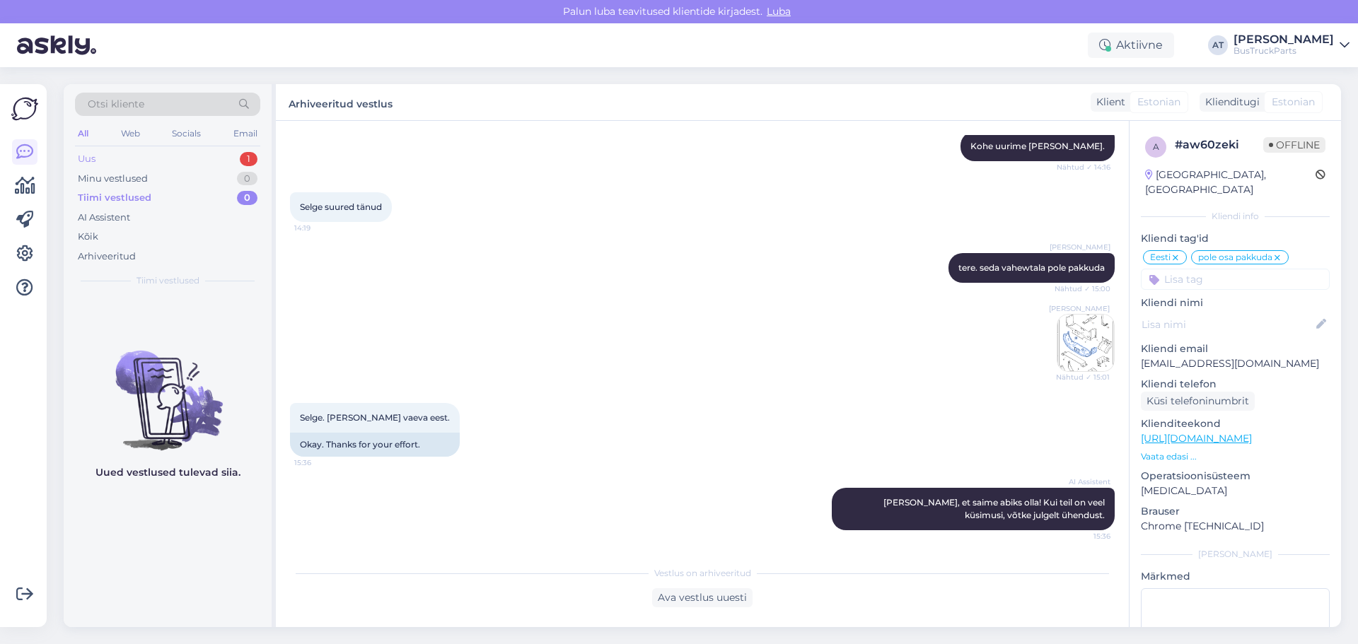
click at [122, 159] on div "Uus 1" at bounding box center [167, 159] width 185 height 20
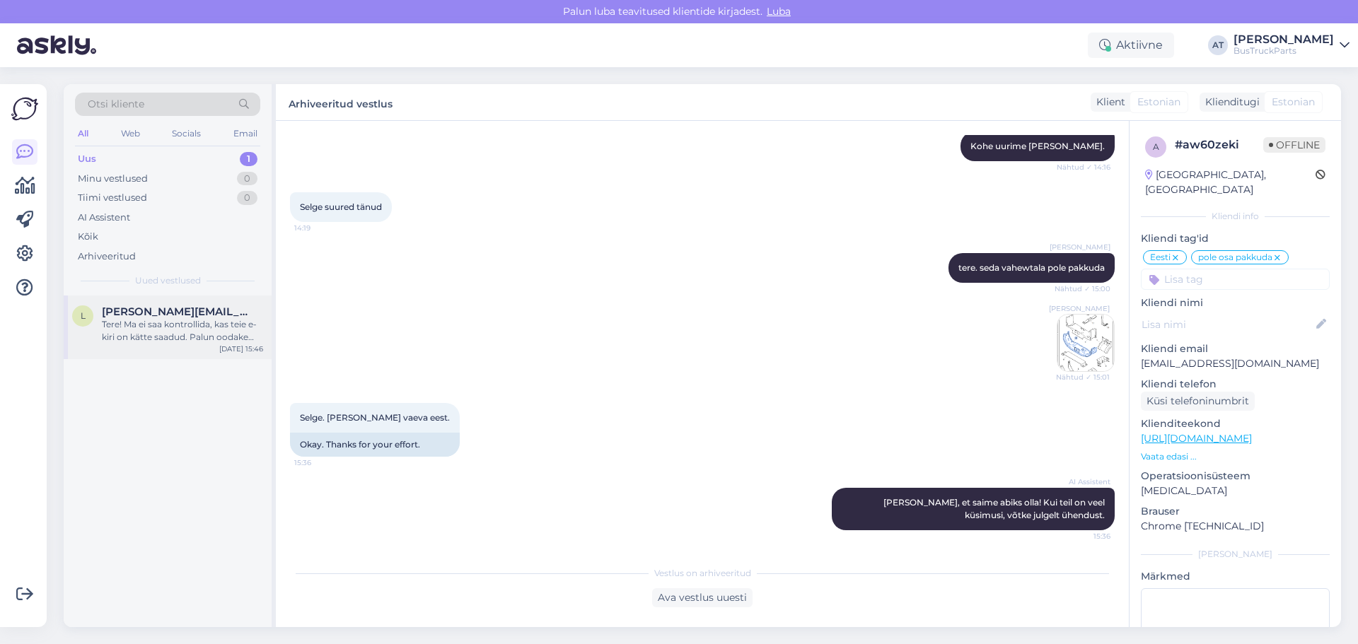
click at [142, 330] on div "Tere! Ma ei saa kontrollida, kas teie e-kiri on kätte saadud. Palun oodake vast…" at bounding box center [182, 330] width 161 height 25
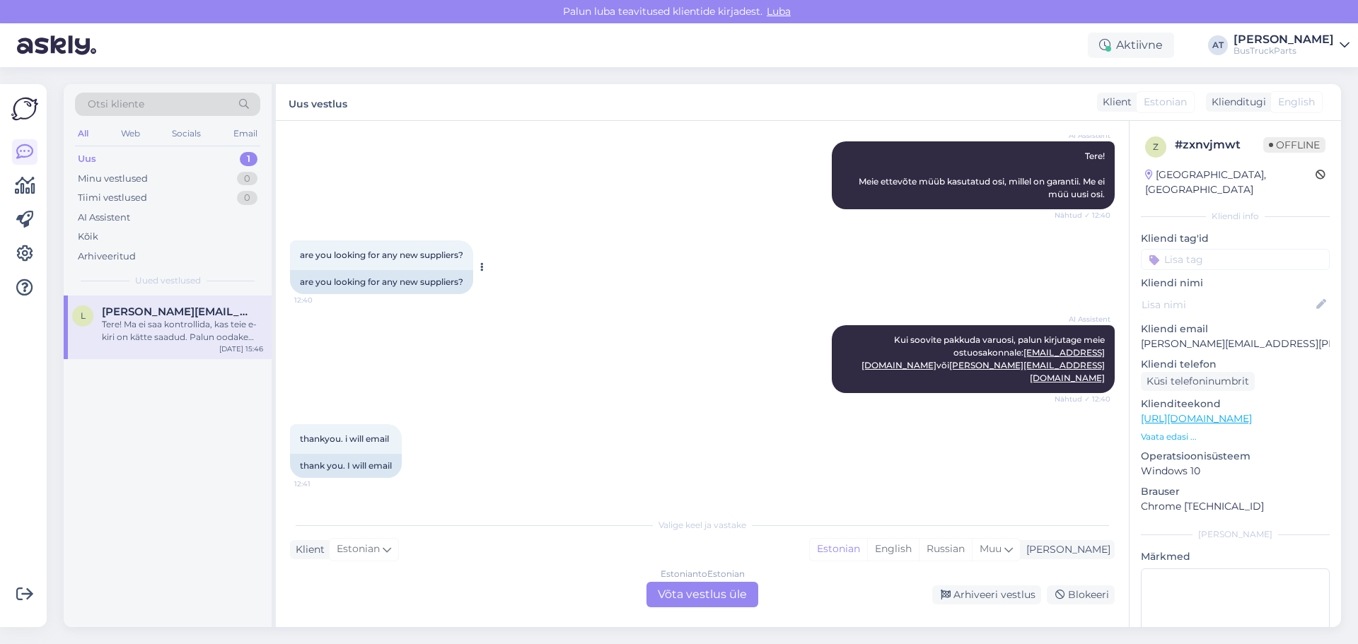
scroll to position [0, 0]
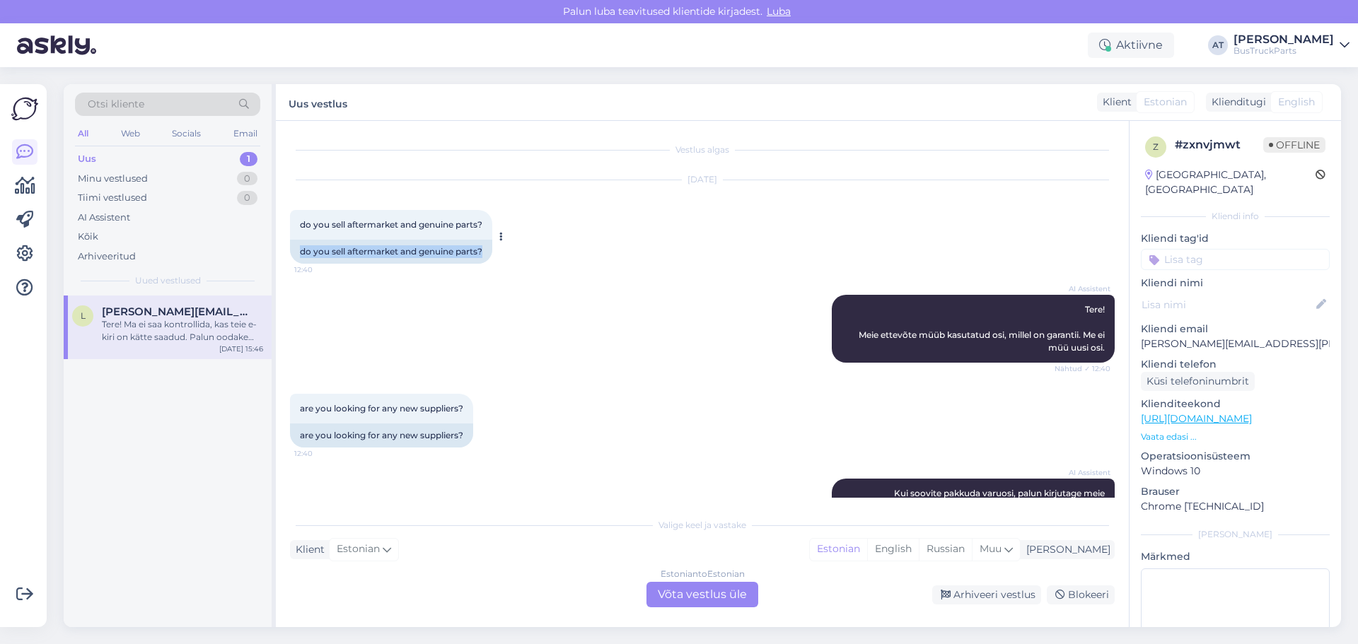
drag, startPoint x: 301, startPoint y: 252, endPoint x: 487, endPoint y: 248, distance: 186.8
click at [487, 248] on div "do you sell aftermarket and genuine parts?" at bounding box center [391, 252] width 202 height 24
drag, startPoint x: 307, startPoint y: 428, endPoint x: 596, endPoint y: 409, distance: 289.3
click at [536, 427] on div "are you looking for any new suppliers? 12:40 are you looking for any new suppli…" at bounding box center [702, 420] width 825 height 85
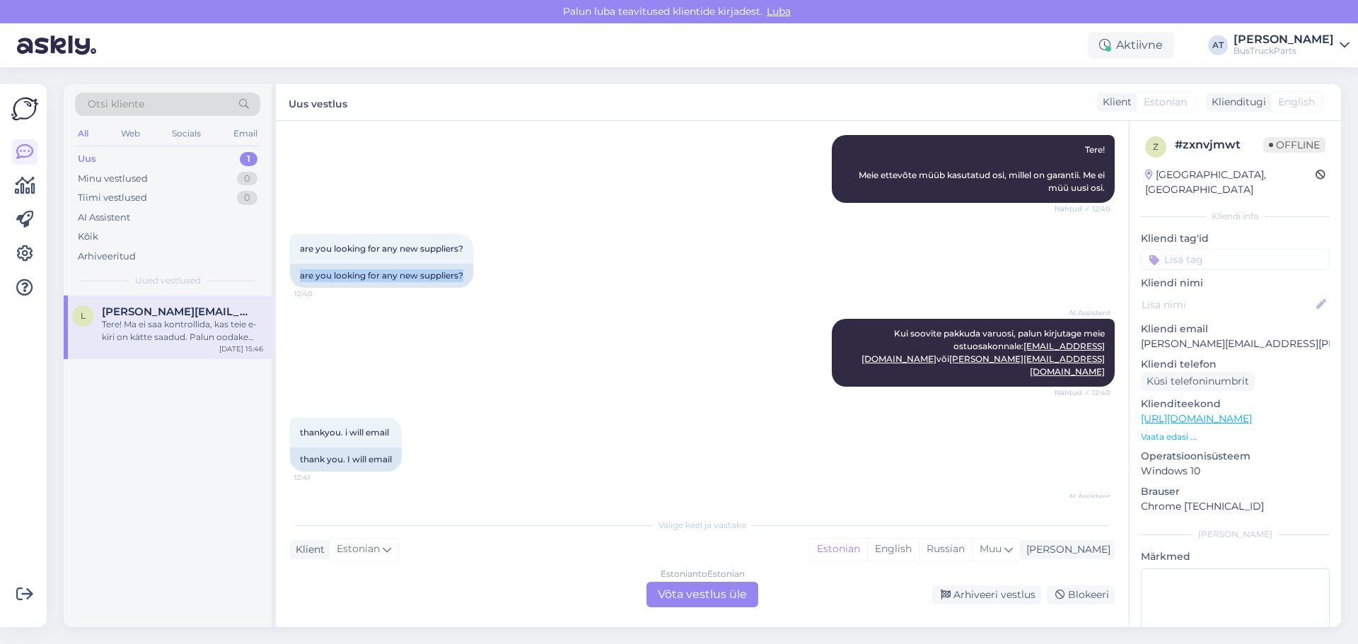
scroll to position [212, 0]
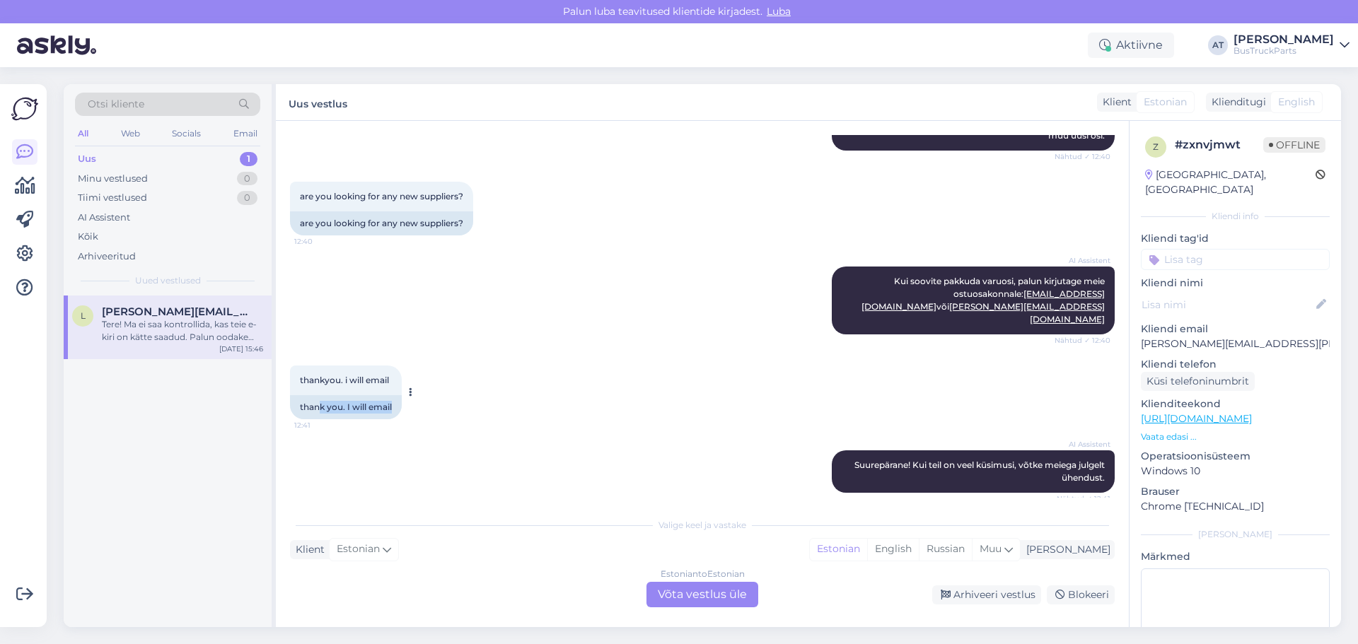
drag, startPoint x: 322, startPoint y: 391, endPoint x: 412, endPoint y: 391, distance: 89.8
click at [402, 391] on div "thankyou. i will email 12:41 thank you. I will email" at bounding box center [346, 393] width 112 height 54
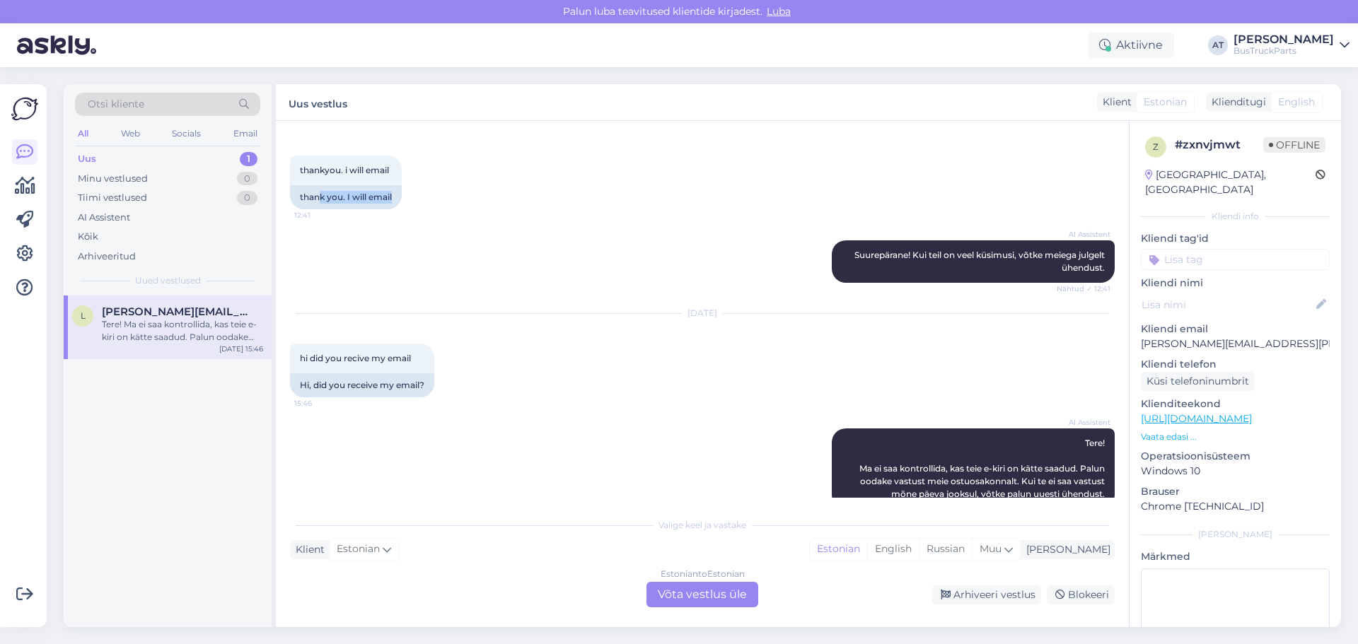
scroll to position [436, 0]
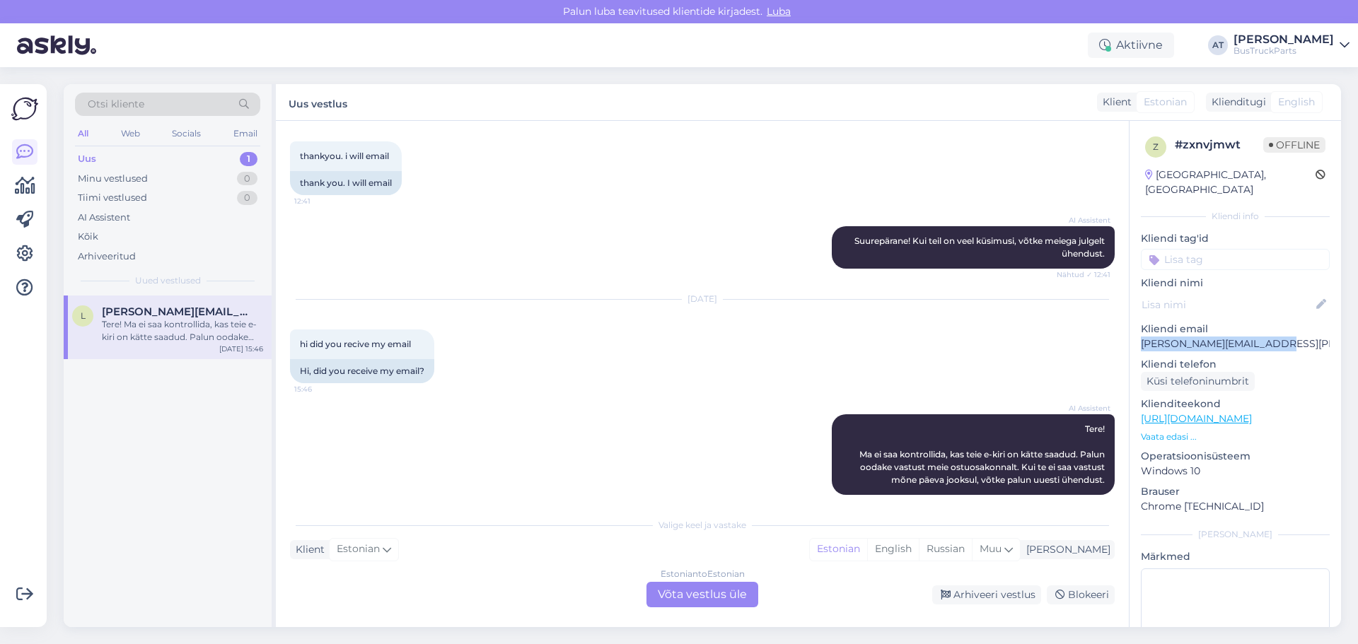
drag, startPoint x: 1276, startPoint y: 328, endPoint x: 1139, endPoint y: 339, distance: 137.0
click at [1139, 339] on div "z # zxnvjmwt Offline [GEOGRAPHIC_DATA], [GEOGRAPHIC_DATA] Kliendi info Kliendi …" at bounding box center [1236, 419] width 212 height 596
copy p "[PERSON_NAME][EMAIL_ADDRESS][PERSON_NAME][DOMAIN_NAME]"
click at [673, 589] on div "Estonian to Estonian Võta vestlus üle" at bounding box center [703, 594] width 112 height 25
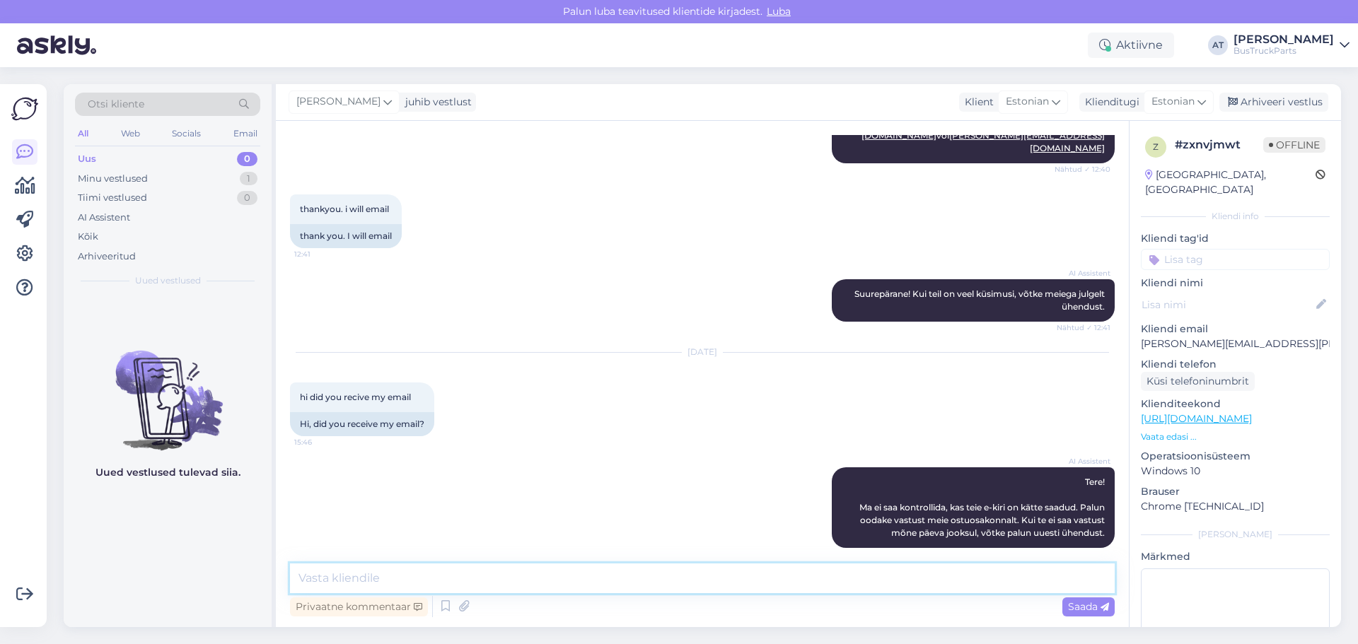
click at [576, 584] on textarea at bounding box center [702, 579] width 825 height 30
click at [728, 579] on textarea "No, we didn´t received Your email and actualy we are not interesting in buying" at bounding box center [702, 579] width 825 height 30
click at [810, 568] on textarea "No, we didn´t received Your email and actualy we are not interesting in buying" at bounding box center [702, 579] width 825 height 30
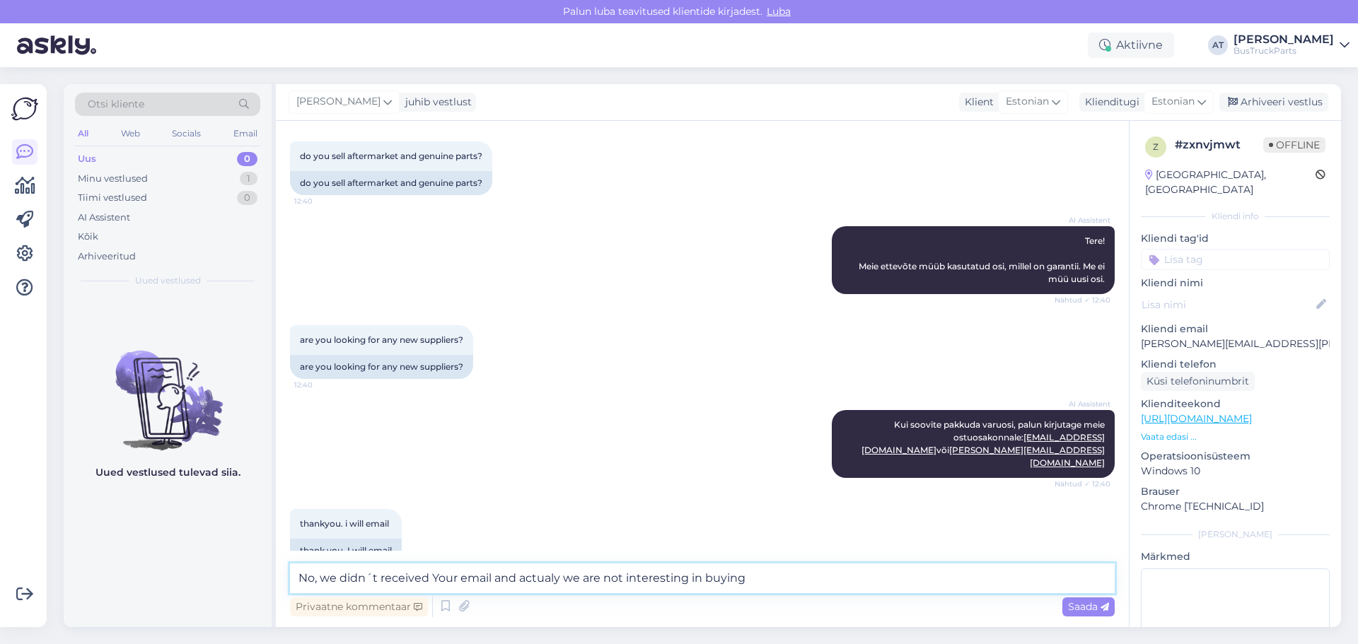
scroll to position [0, 0]
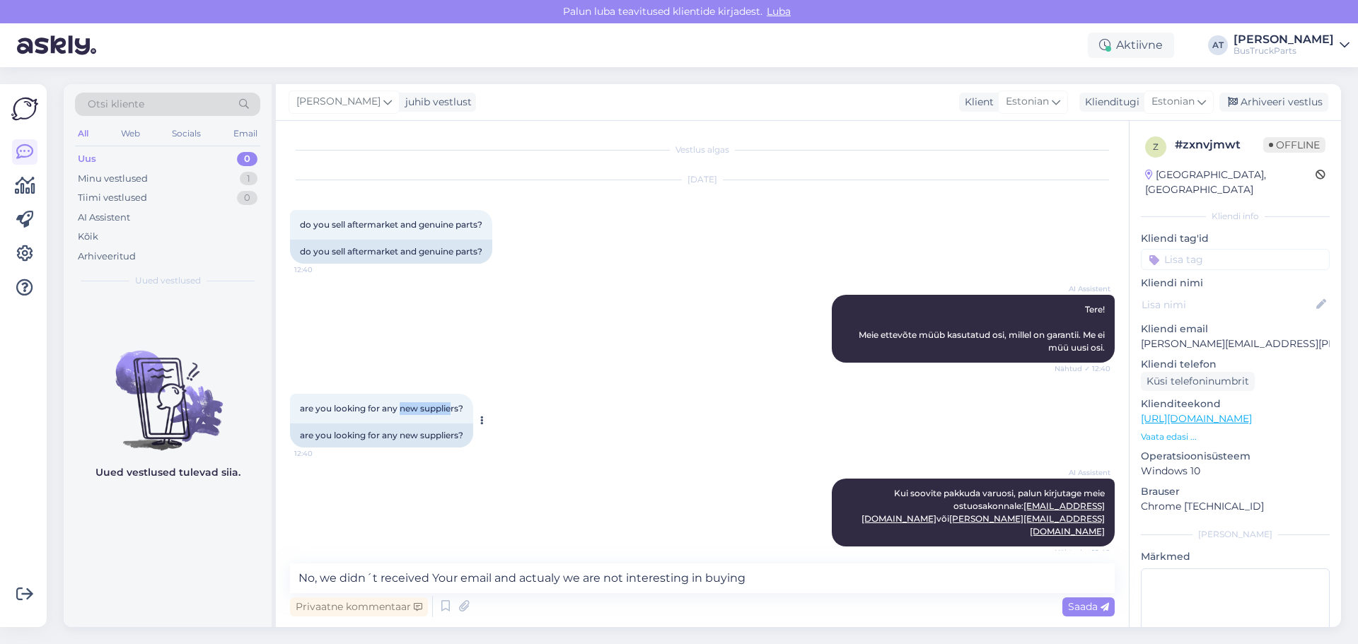
drag, startPoint x: 403, startPoint y: 411, endPoint x: 452, endPoint y: 408, distance: 49.6
click at [452, 408] on span "are you looking for any new suppliers?" at bounding box center [381, 408] width 163 height 11
click at [376, 407] on span "are you looking for any new suppliers?" at bounding box center [381, 408] width 163 height 11
drag, startPoint x: 317, startPoint y: 408, endPoint x: 468, endPoint y: 413, distance: 151.5
click at [468, 413] on div "are you looking for any new suppliers? 12:40" at bounding box center [381, 409] width 183 height 30
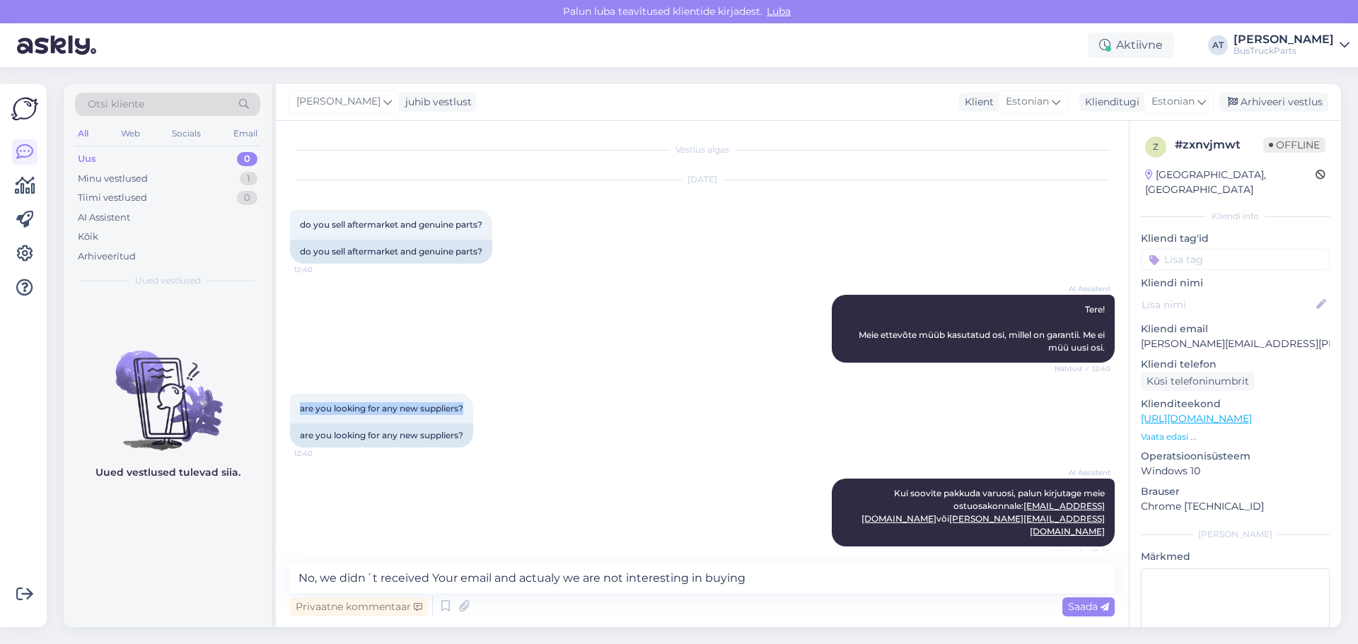
copy span "are you looking for any new suppliers?"
drag, startPoint x: 495, startPoint y: 577, endPoint x: 770, endPoint y: 586, distance: 275.4
click at [770, 586] on textarea "No, we didn´t received Your email and actualy we are not interesting in buying" at bounding box center [702, 579] width 825 height 30
click at [771, 578] on textarea "No, we didn´t received Your email and actualy we are not interesting in buying" at bounding box center [702, 579] width 825 height 30
drag, startPoint x: 383, startPoint y: 434, endPoint x: 462, endPoint y: 434, distance: 79.2
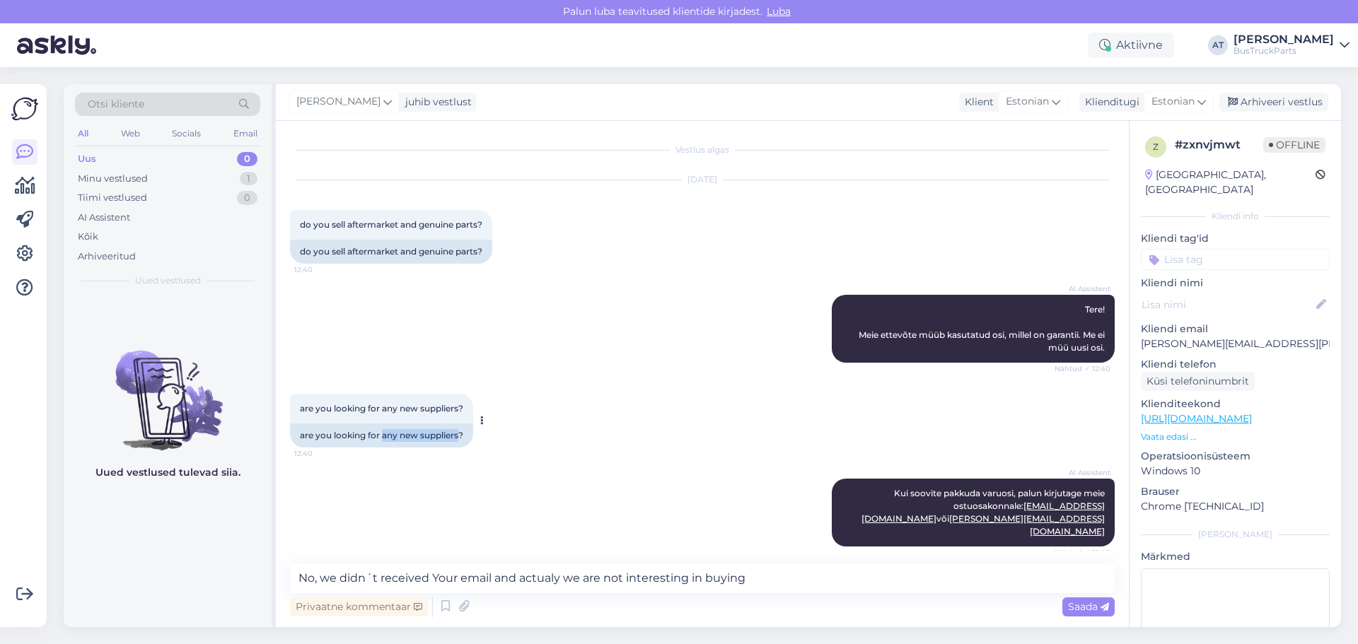
click at [462, 434] on div "are you looking for any new suppliers?" at bounding box center [381, 436] width 183 height 24
copy div "any new suppliers"
click at [712, 577] on textarea "No, we didn´t received Your email and actualy we are not interesting in buying" at bounding box center [702, 579] width 825 height 30
paste textarea "any new suppliers"
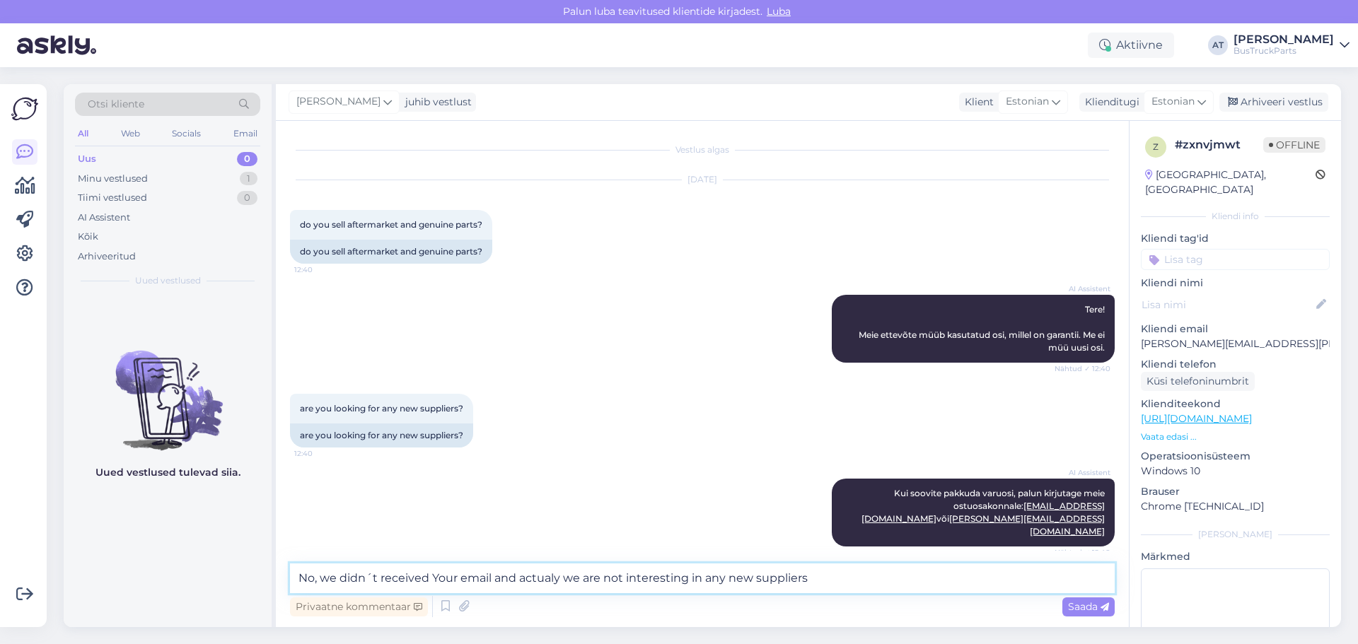
type textarea "No, we didn´t received Your email and actualy we are not interesting in any new…"
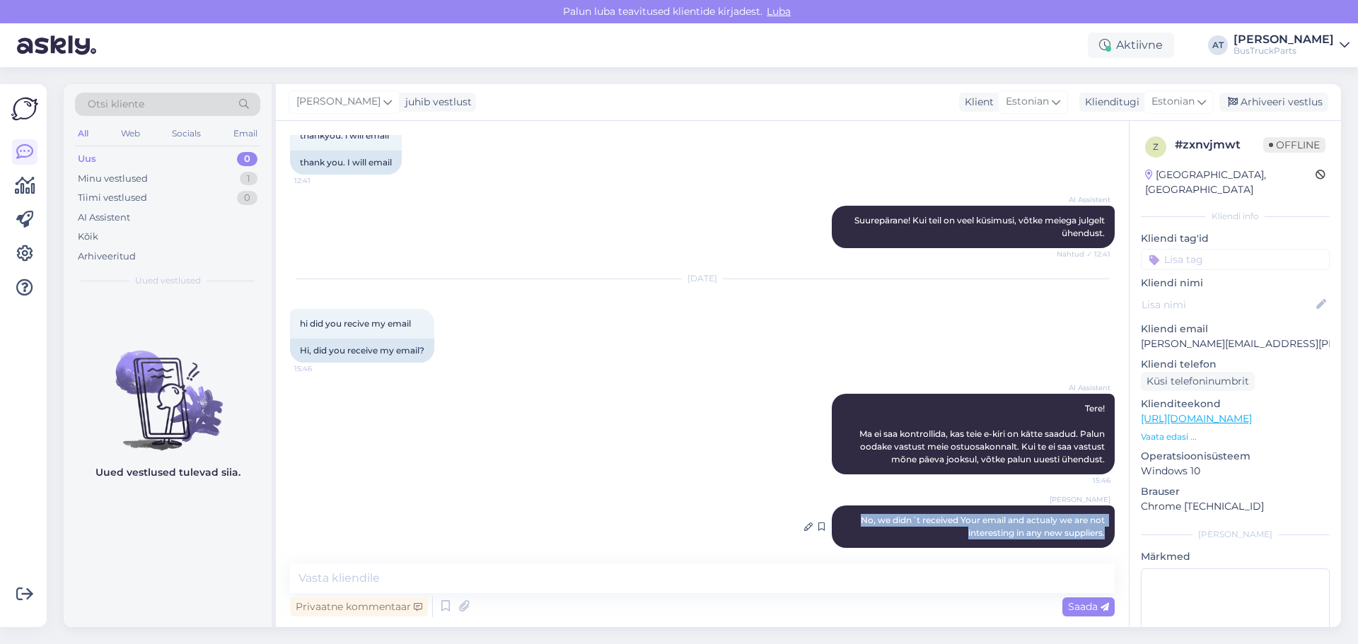
drag, startPoint x: 848, startPoint y: 509, endPoint x: 1099, endPoint y: 524, distance: 251.6
click at [1097, 524] on div "[PERSON_NAME] No, we didn´t received Your email and actualy we are not interest…" at bounding box center [973, 527] width 283 height 42
copy span "No, we didn´t received Your email and actualy we are not interesting in any new…"
click at [713, 565] on textarea at bounding box center [702, 579] width 825 height 30
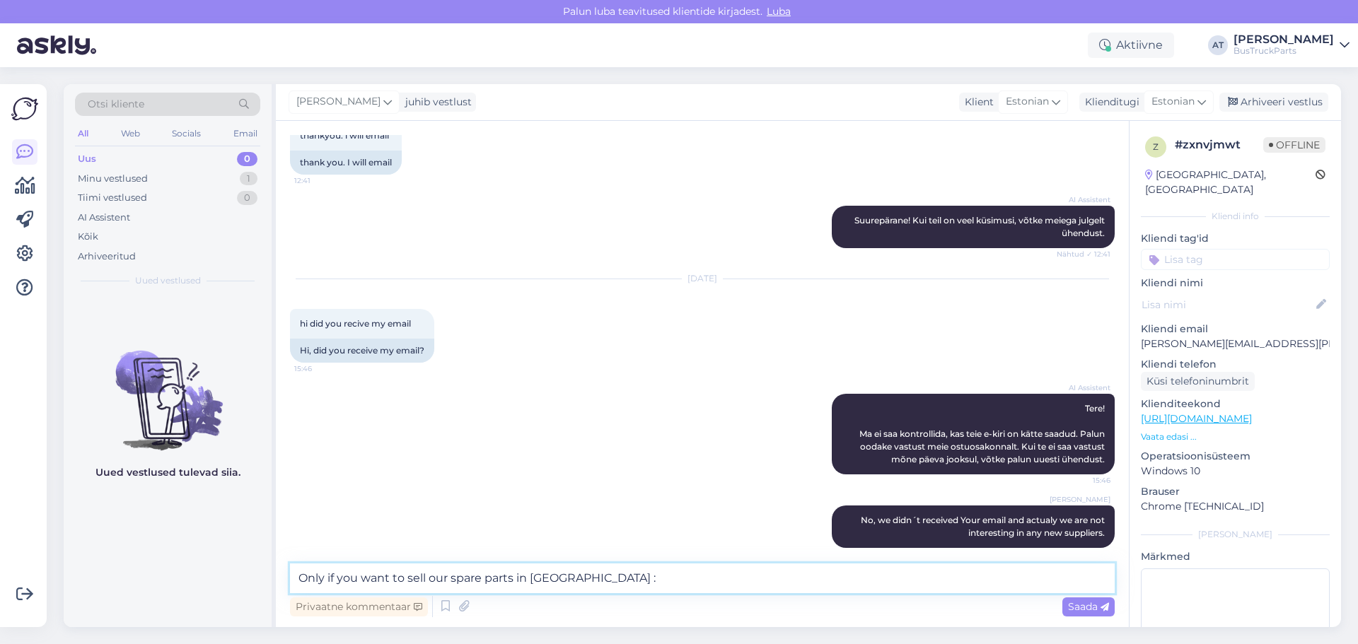
type textarea "Only if you want to sell our spare parts in [GEOGRAPHIC_DATA] :)"
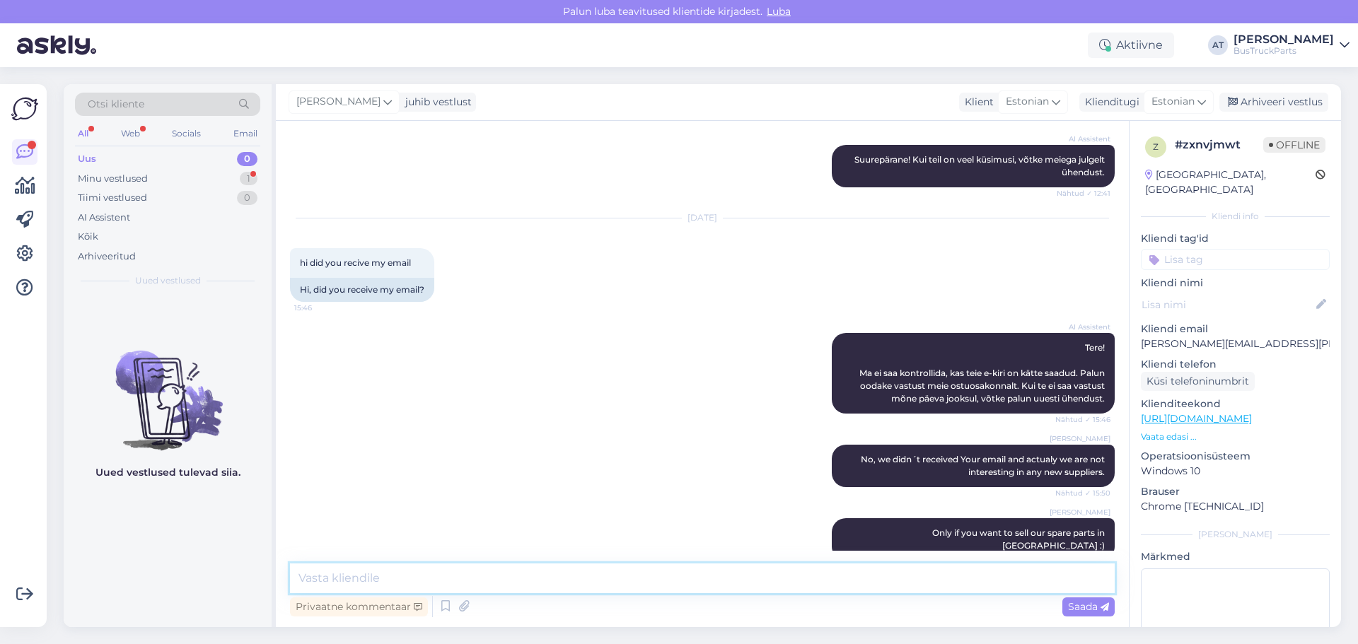
scroll to position [579, 0]
